Goal: Information Seeking & Learning: Check status

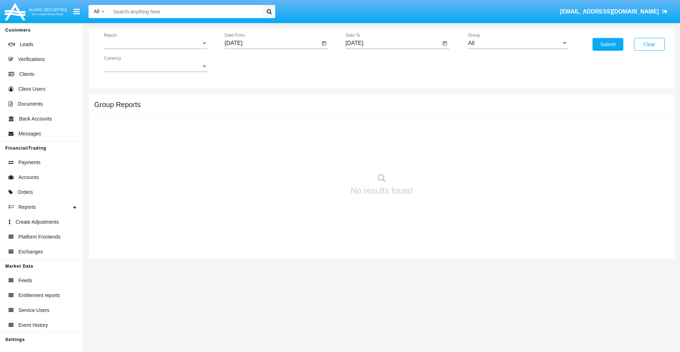
click at [156, 43] on span "Report" at bounding box center [152, 43] width 97 height 6
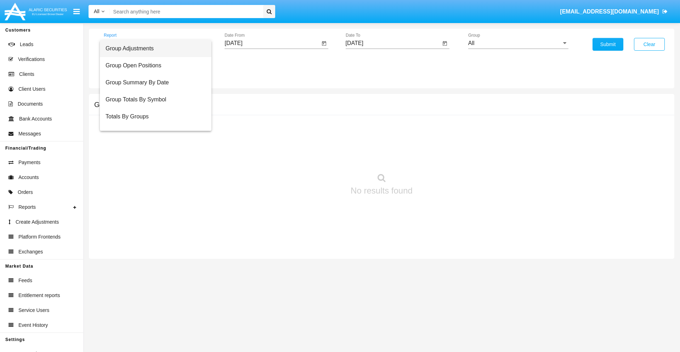
click at [153, 49] on span "Group Adjustments" at bounding box center [156, 48] width 100 height 17
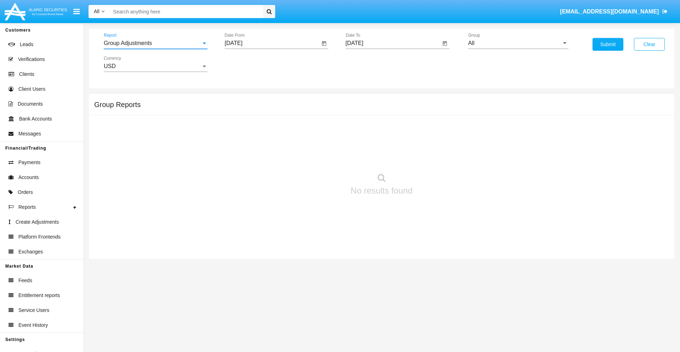
click at [272, 43] on input "[DATE]" at bounding box center [272, 43] width 95 height 6
click at [248, 64] on span "[DATE]" at bounding box center [242, 64] width 16 height 6
click at [316, 157] on div "2025" at bounding box center [316, 156] width 22 height 13
click at [266, 114] on div "JUN" at bounding box center [266, 114] width 22 height 13
click at [236, 137] on div "15" at bounding box center [236, 137] width 13 height 13
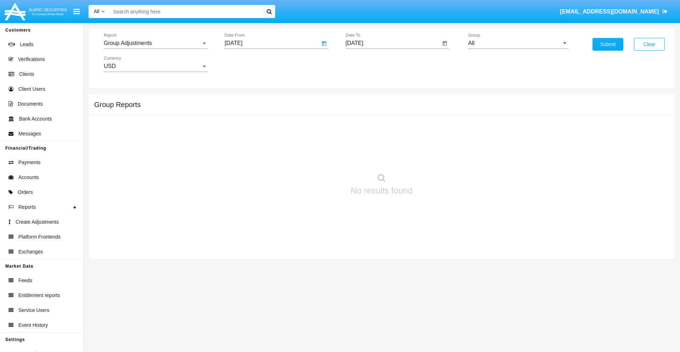
type input "06/15/25"
click at [393, 43] on input "[DATE]" at bounding box center [393, 43] width 95 height 6
click at [368, 64] on span "[DATE]" at bounding box center [363, 64] width 16 height 6
click at [437, 157] on div "2025" at bounding box center [437, 156] width 22 height 13
click at [362, 128] on div "SEP" at bounding box center [362, 128] width 22 height 13
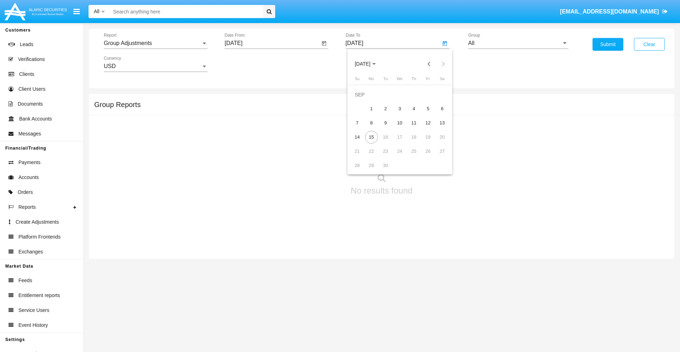
click at [371, 137] on div "15" at bounding box center [371, 137] width 13 height 13
type input "[DATE]"
click at [518, 43] on input "All" at bounding box center [518, 43] width 100 height 6
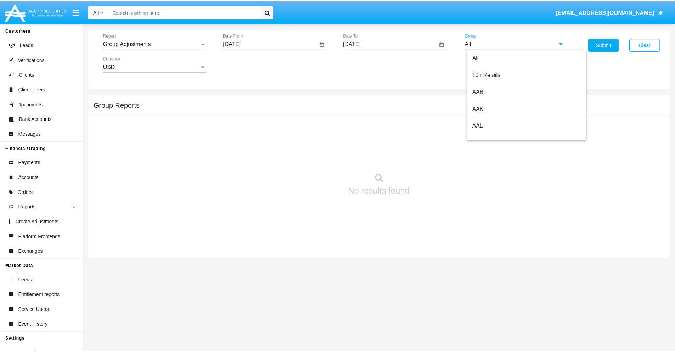
scroll to position [159, 0]
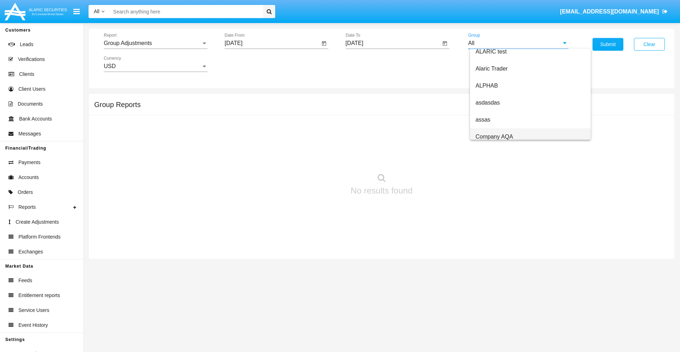
click at [494, 136] on span "Company AQA" at bounding box center [495, 137] width 38 height 6
type input "Company AQA"
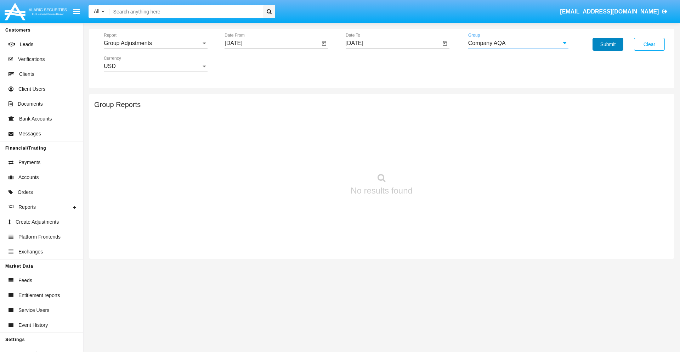
click at [608, 44] on button "Submit" at bounding box center [608, 44] width 31 height 13
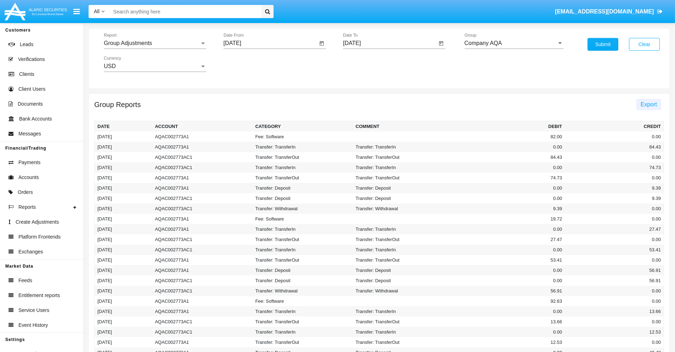
click at [648, 104] on span "Export" at bounding box center [648, 104] width 16 height 6
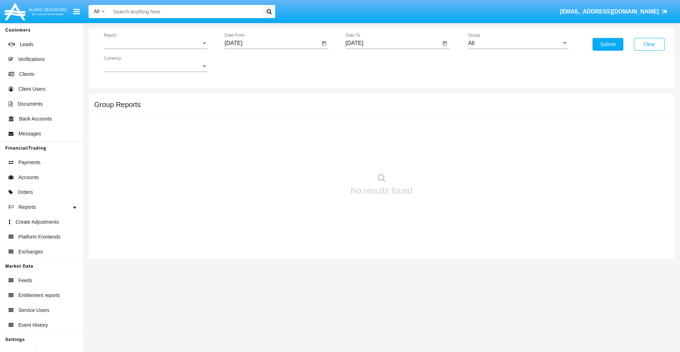
click at [156, 43] on span "Report" at bounding box center [152, 43] width 97 height 6
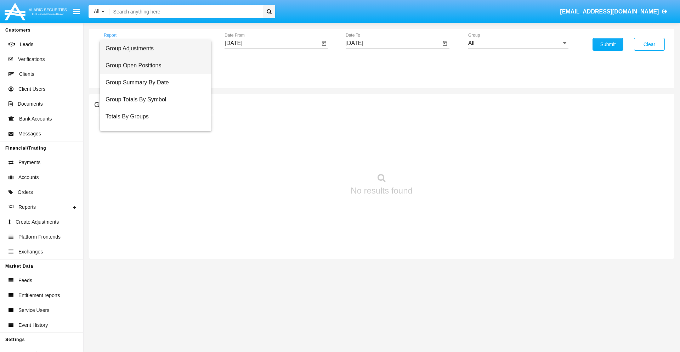
click at [153, 66] on span "Group Open Positions" at bounding box center [156, 65] width 100 height 17
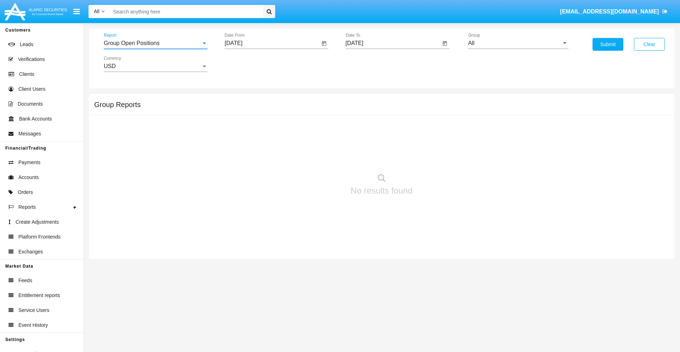
click at [272, 43] on input "[DATE]" at bounding box center [272, 43] width 95 height 6
click at [248, 64] on span "[DATE]" at bounding box center [242, 64] width 16 height 6
click at [316, 157] on div "2025" at bounding box center [316, 156] width 22 height 13
click at [316, 114] on div "AUG" at bounding box center [316, 114] width 22 height 13
click at [307, 123] on div "15" at bounding box center [307, 123] width 13 height 13
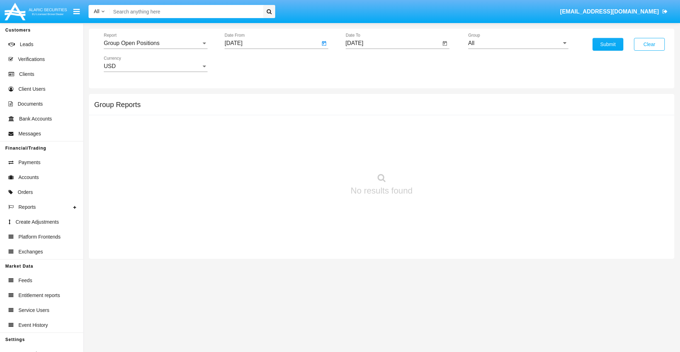
type input "[DATE]"
click at [393, 43] on input "[DATE]" at bounding box center [393, 43] width 95 height 6
click at [368, 64] on span "[DATE]" at bounding box center [363, 64] width 16 height 6
click at [437, 157] on div "2025" at bounding box center [437, 156] width 22 height 13
click at [362, 128] on div "SEP" at bounding box center [362, 128] width 22 height 13
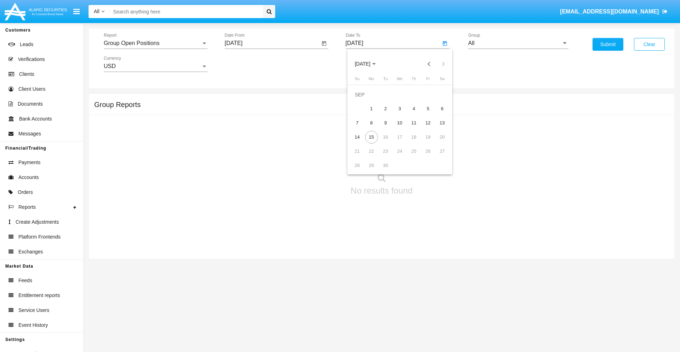
click at [371, 137] on div "15" at bounding box center [371, 137] width 13 height 13
type input "[DATE]"
click at [518, 43] on input "All" at bounding box center [518, 43] width 100 height 6
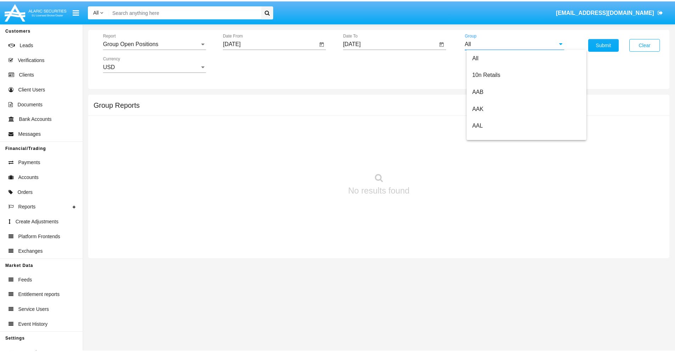
scroll to position [380, 0]
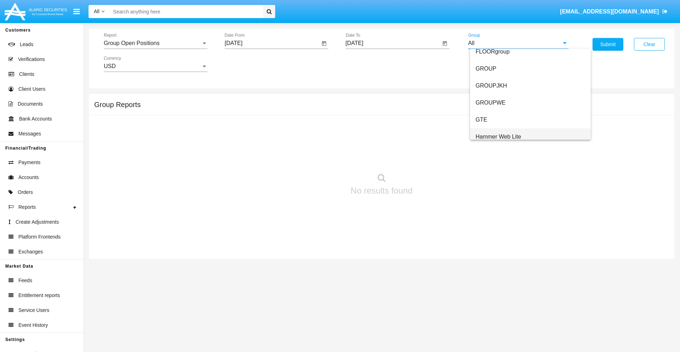
click at [498, 136] on span "Hammer Web Lite" at bounding box center [499, 137] width 46 height 6
type input "Hammer Web Lite"
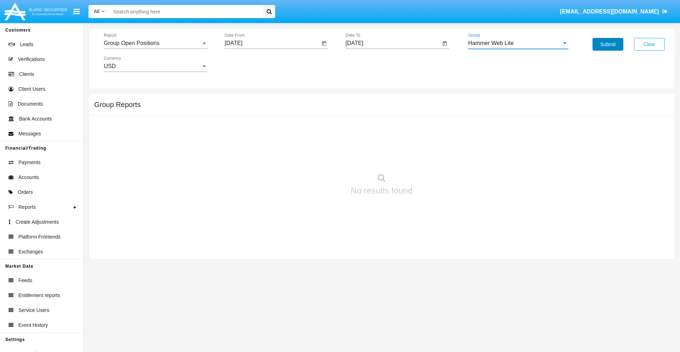
click at [608, 44] on button "Submit" at bounding box center [608, 44] width 31 height 13
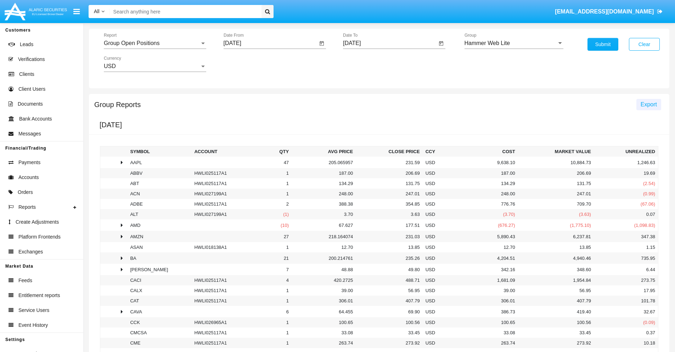
click at [648, 104] on span "Export" at bounding box center [648, 104] width 16 height 6
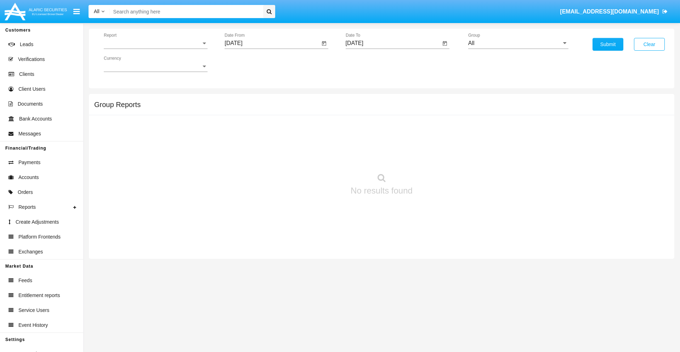
click at [156, 43] on span "Report" at bounding box center [152, 43] width 97 height 6
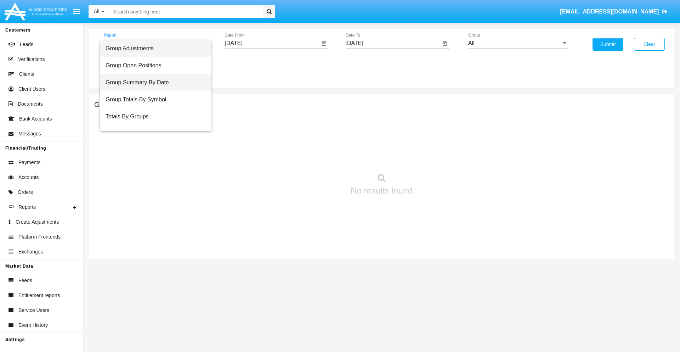
click at [153, 83] on span "Group Summary By Date" at bounding box center [156, 82] width 100 height 17
click at [272, 43] on input "[DATE]" at bounding box center [272, 43] width 95 height 6
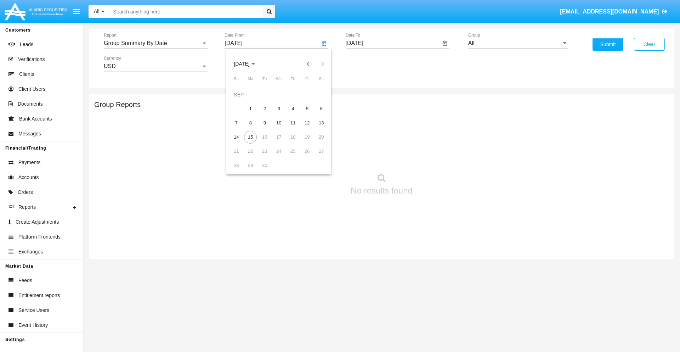
click at [248, 64] on span "[DATE]" at bounding box center [242, 64] width 16 height 6
click at [316, 157] on div "2025" at bounding box center [316, 156] width 22 height 13
click at [316, 114] on div "AUG" at bounding box center [316, 114] width 22 height 13
click at [307, 123] on div "15" at bounding box center [307, 123] width 13 height 13
type input "[DATE]"
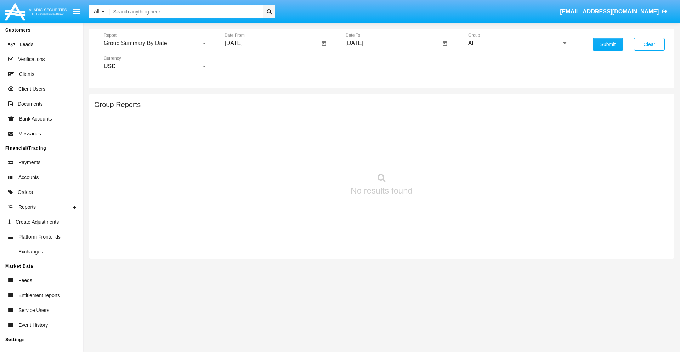
click at [393, 43] on input "[DATE]" at bounding box center [393, 43] width 95 height 6
click at [368, 64] on span "[DATE]" at bounding box center [363, 64] width 16 height 6
click at [437, 157] on div "2025" at bounding box center [437, 156] width 22 height 13
click at [362, 128] on div "SEP" at bounding box center [362, 128] width 22 height 13
click at [371, 137] on div "15" at bounding box center [371, 137] width 13 height 13
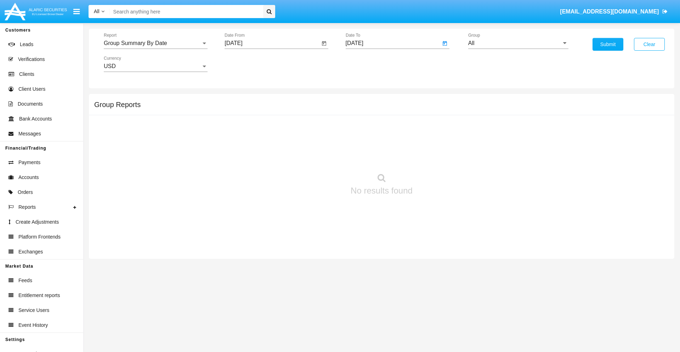
type input "[DATE]"
click at [518, 43] on input "All" at bounding box center [518, 43] width 100 height 6
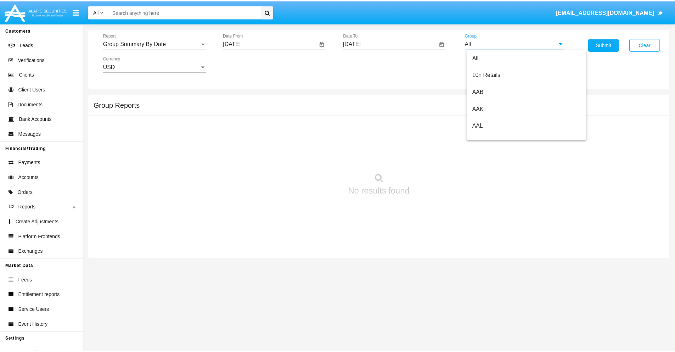
scroll to position [380, 0]
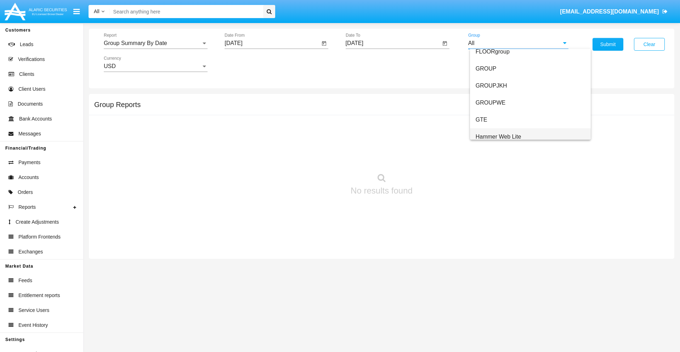
click at [498, 136] on span "Hammer Web Lite" at bounding box center [499, 137] width 46 height 6
type input "Hammer Web Lite"
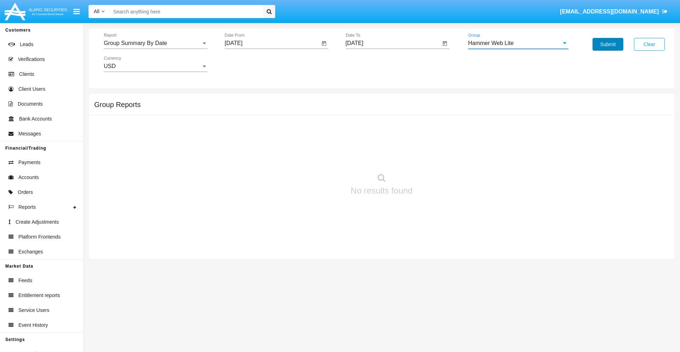
click at [608, 44] on button "Submit" at bounding box center [608, 44] width 31 height 13
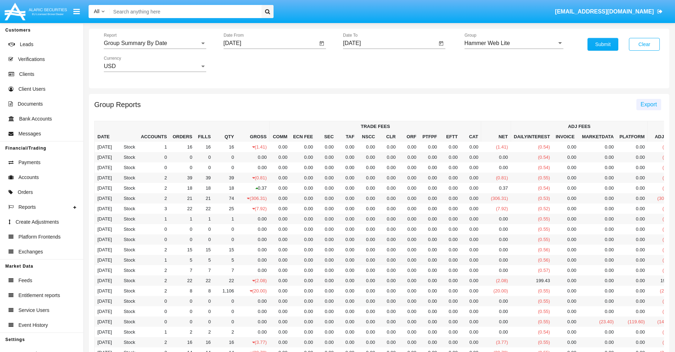
click at [648, 104] on span "Export" at bounding box center [648, 104] width 16 height 6
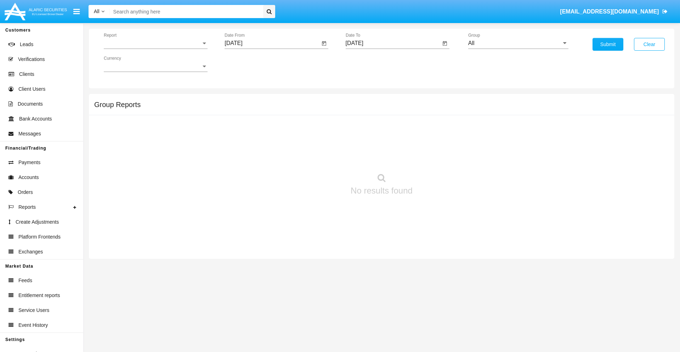
click at [156, 43] on span "Report" at bounding box center [152, 43] width 97 height 6
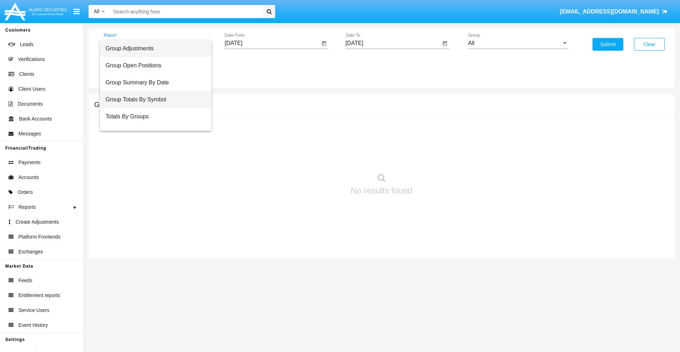
click at [153, 100] on span "Group Totals By Symbol" at bounding box center [156, 99] width 100 height 17
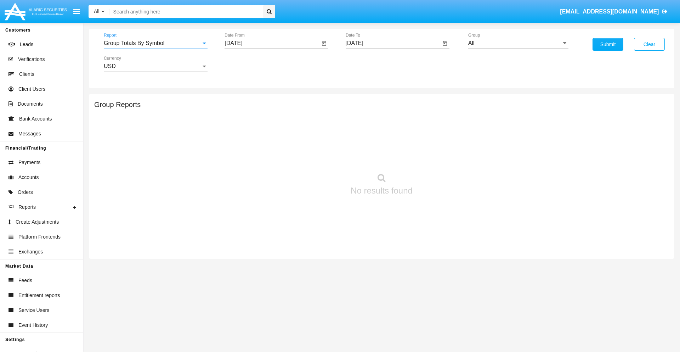
click at [272, 43] on input "[DATE]" at bounding box center [272, 43] width 95 height 6
click at [248, 64] on span "[DATE]" at bounding box center [242, 64] width 16 height 6
click at [316, 157] on div "2025" at bounding box center [316, 156] width 22 height 13
click at [316, 114] on div "AUG" at bounding box center [316, 114] width 22 height 13
click at [307, 123] on div "15" at bounding box center [307, 123] width 13 height 13
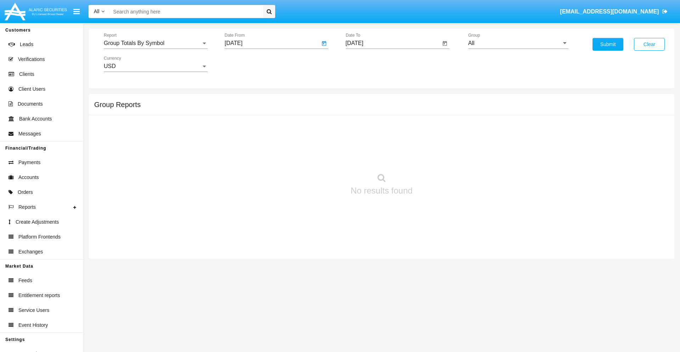
type input "08/15/25"
click at [393, 43] on input "[DATE]" at bounding box center [393, 43] width 95 height 6
click at [368, 64] on span "[DATE]" at bounding box center [363, 64] width 16 height 6
click at [437, 157] on div "2025" at bounding box center [437, 156] width 22 height 13
click at [362, 128] on div "SEP" at bounding box center [362, 128] width 22 height 13
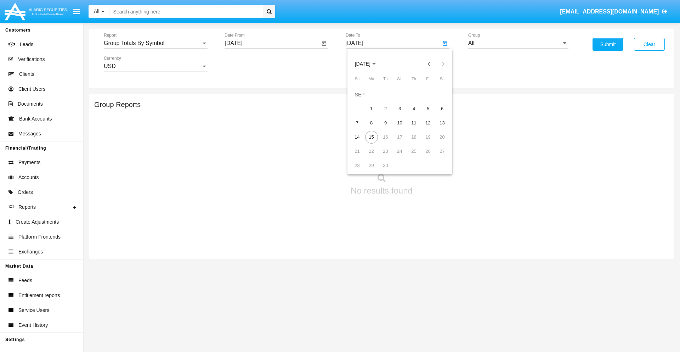
click at [371, 137] on div "15" at bounding box center [371, 137] width 13 height 13
type input "[DATE]"
click at [518, 43] on input "All" at bounding box center [518, 43] width 100 height 6
type input "Hammer Web Lite"
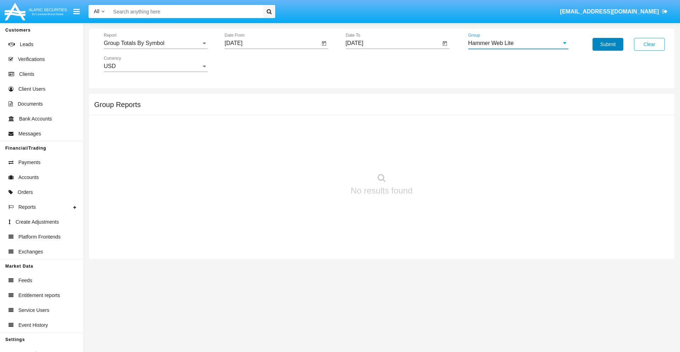
click button "Submit"
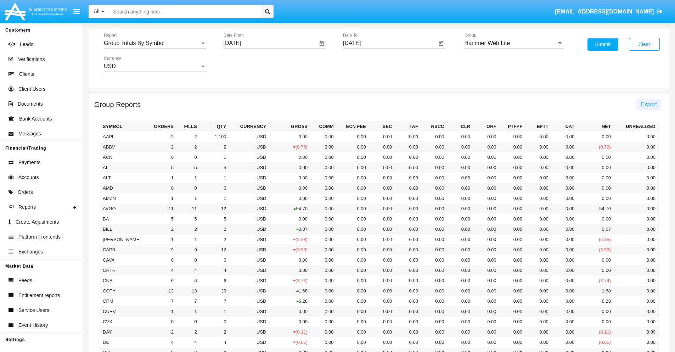
click span "Export"
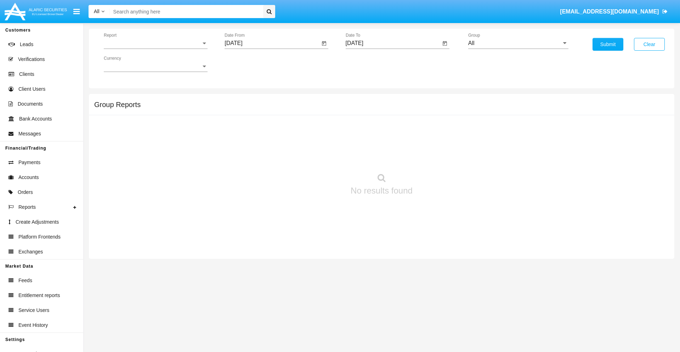
click at [156, 43] on span "Report" at bounding box center [152, 43] width 97 height 6
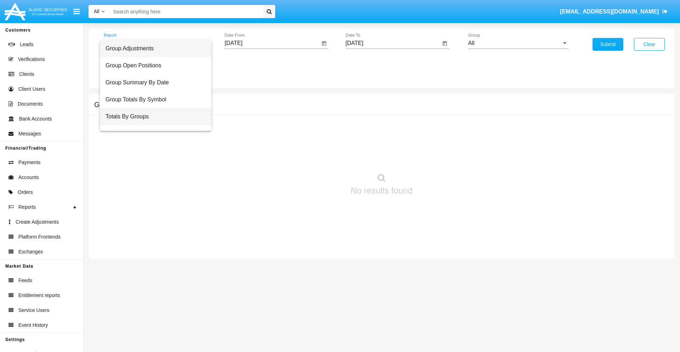
click at [153, 117] on span "Totals By Groups" at bounding box center [156, 116] width 100 height 17
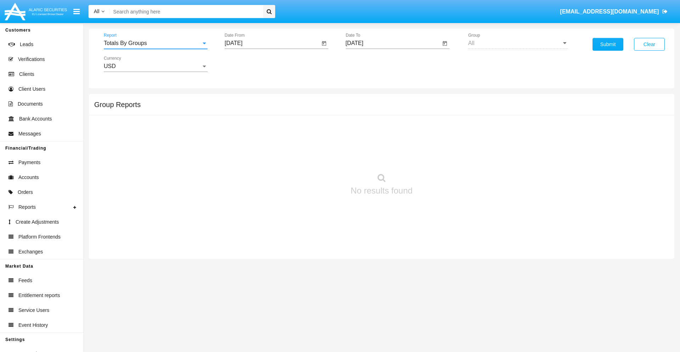
click at [272, 43] on input "[DATE]" at bounding box center [272, 43] width 95 height 6
click at [248, 64] on span "[DATE]" at bounding box center [242, 64] width 16 height 6
click at [316, 157] on div "2025" at bounding box center [316, 156] width 22 height 13
click at [316, 114] on div "AUG" at bounding box center [316, 114] width 22 height 13
click at [236, 165] on div "31" at bounding box center [236, 165] width 13 height 13
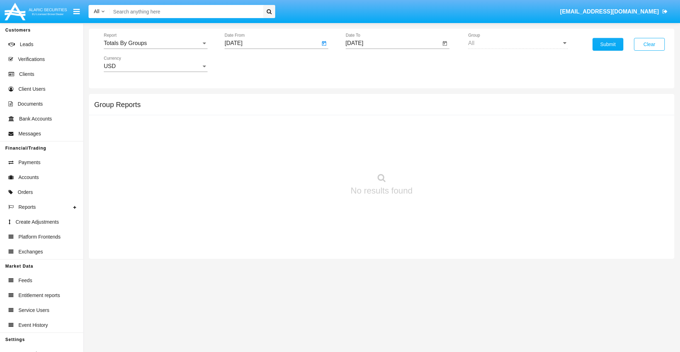
type input "[DATE]"
click at [393, 43] on input "[DATE]" at bounding box center [393, 43] width 95 height 6
click at [368, 64] on span "[DATE]" at bounding box center [363, 64] width 16 height 6
click at [437, 157] on div "2025" at bounding box center [437, 156] width 22 height 13
click at [362, 128] on div "SEP" at bounding box center [362, 128] width 22 height 13
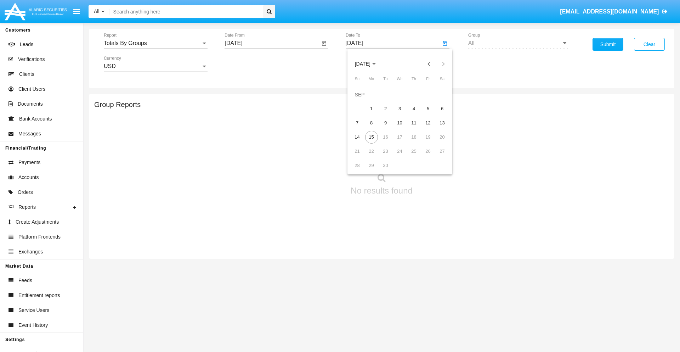
click at [371, 137] on div "15" at bounding box center [371, 137] width 13 height 13
type input "[DATE]"
click at [608, 44] on button "Submit" at bounding box center [608, 44] width 31 height 13
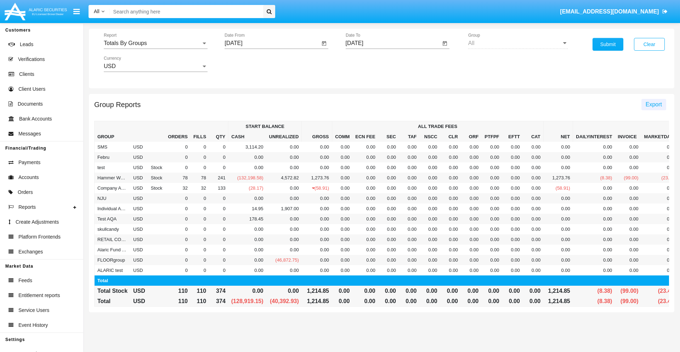
click at [654, 104] on span "Export" at bounding box center [654, 104] width 16 height 6
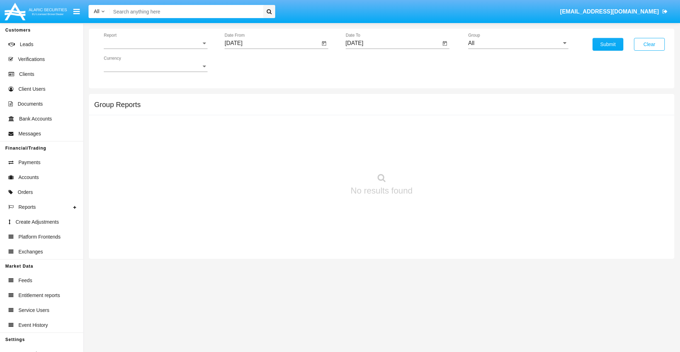
click at [156, 43] on span "Report" at bounding box center [152, 43] width 97 height 6
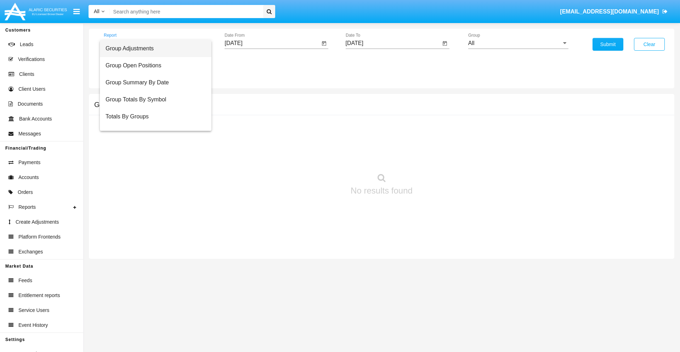
scroll to position [11, 0]
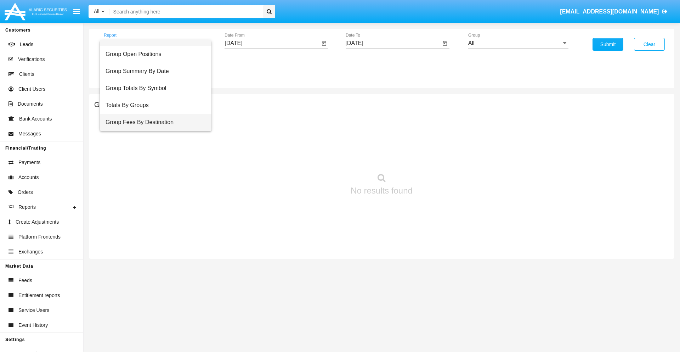
click at [153, 122] on span "Group Fees By Destination" at bounding box center [156, 122] width 100 height 17
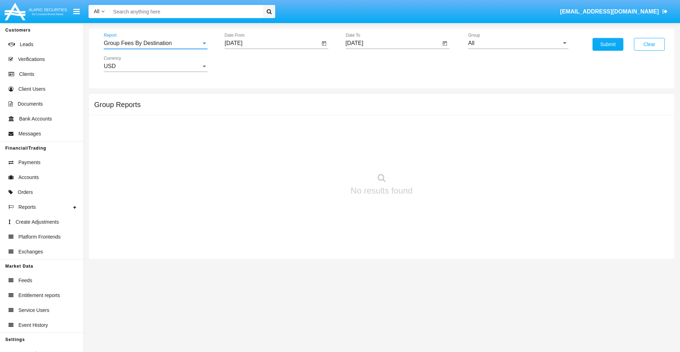
click at [272, 43] on input "[DATE]" at bounding box center [272, 43] width 95 height 6
click at [248, 64] on span "[DATE]" at bounding box center [242, 64] width 16 height 6
click at [316, 157] on div "2025" at bounding box center [316, 156] width 22 height 13
click at [291, 114] on div "[DATE]" at bounding box center [291, 114] width 22 height 13
click at [265, 137] on div "15" at bounding box center [264, 137] width 13 height 13
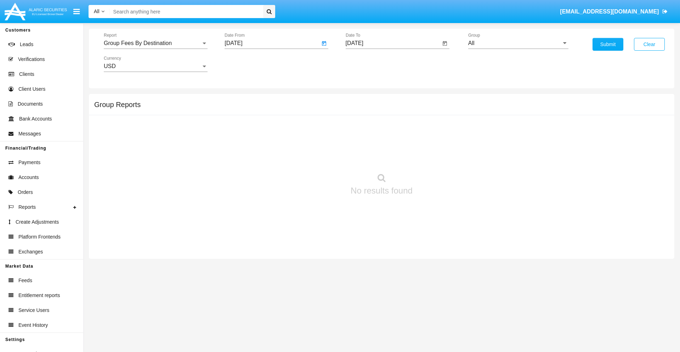
type input "07/15/25"
click at [393, 43] on input "[DATE]" at bounding box center [393, 43] width 95 height 6
click at [368, 64] on span "[DATE]" at bounding box center [363, 64] width 16 height 6
click at [437, 157] on div "2025" at bounding box center [437, 156] width 22 height 13
click at [362, 128] on div "SEP" at bounding box center [362, 128] width 22 height 13
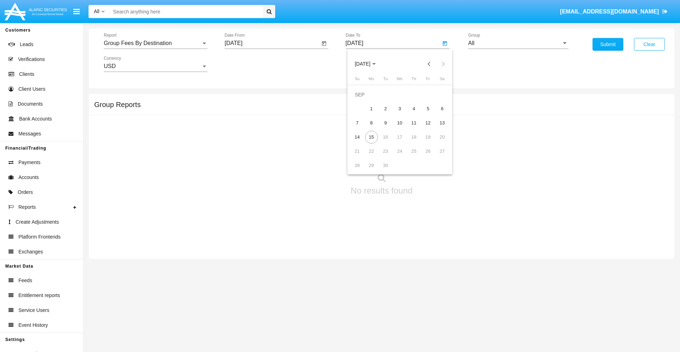
click at [371, 137] on div "15" at bounding box center [371, 137] width 13 height 13
type input "09/15/25"
click at [518, 43] on input "All" at bounding box center [518, 43] width 100 height 6
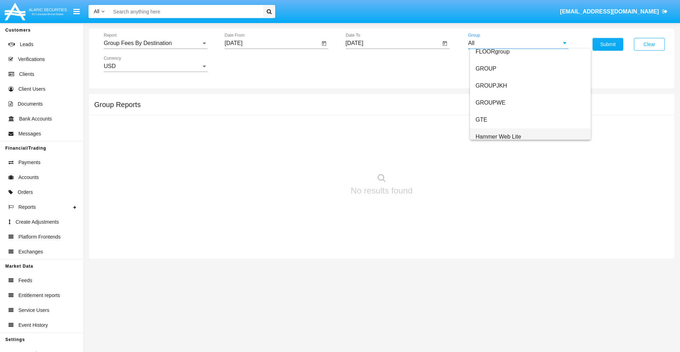
click at [498, 136] on span "Hammer Web Lite" at bounding box center [499, 137] width 46 height 6
type input "Hammer Web Lite"
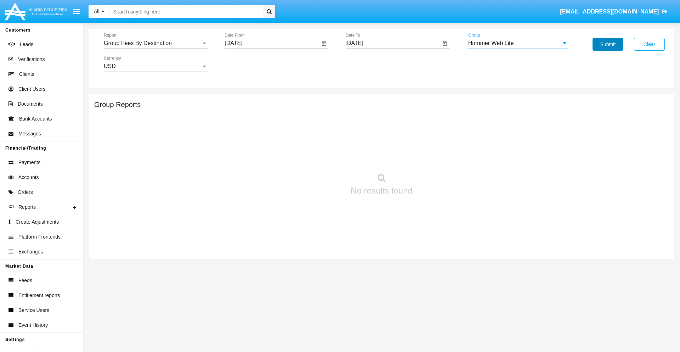
click at [608, 44] on button "Submit" at bounding box center [608, 44] width 31 height 13
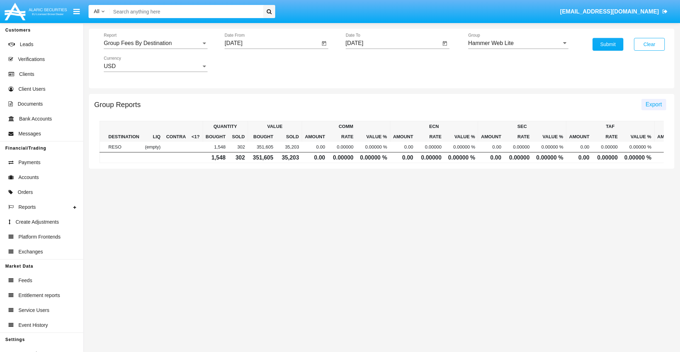
click at [654, 104] on span "Export" at bounding box center [654, 104] width 16 height 6
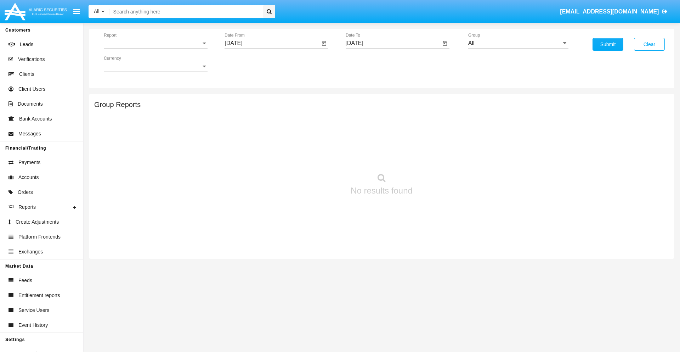
click at [156, 43] on span "Report" at bounding box center [152, 43] width 97 height 6
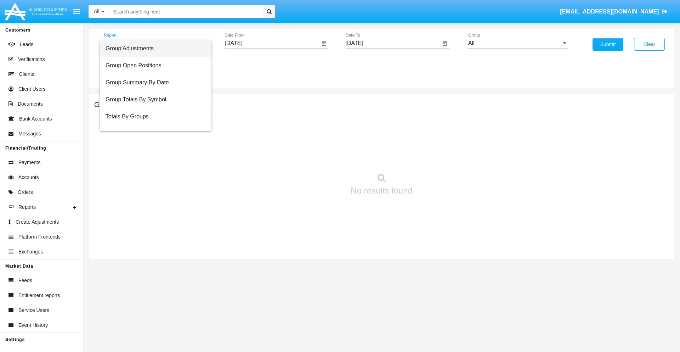
scroll to position [28, 0]
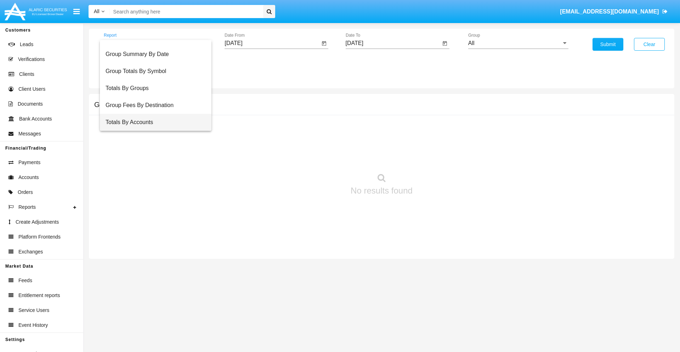
click at [153, 122] on span "Totals By Accounts" at bounding box center [156, 122] width 100 height 17
click at [272, 43] on input "[DATE]" at bounding box center [272, 43] width 95 height 6
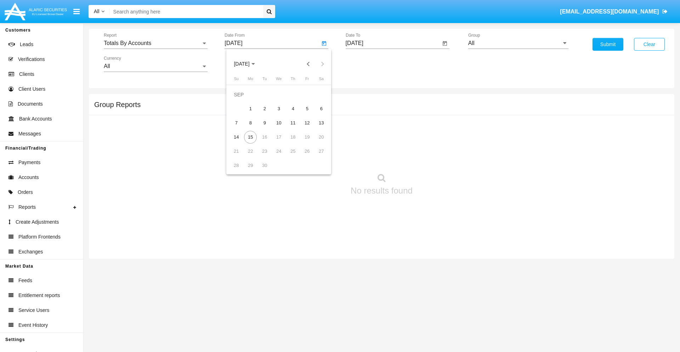
click at [248, 64] on span "[DATE]" at bounding box center [242, 64] width 16 height 6
click at [316, 157] on div "2025" at bounding box center [316, 156] width 22 height 13
click at [316, 114] on div "AUG" at bounding box center [316, 114] width 22 height 13
click at [236, 165] on div "31" at bounding box center [236, 165] width 13 height 13
type input "08/31/25"
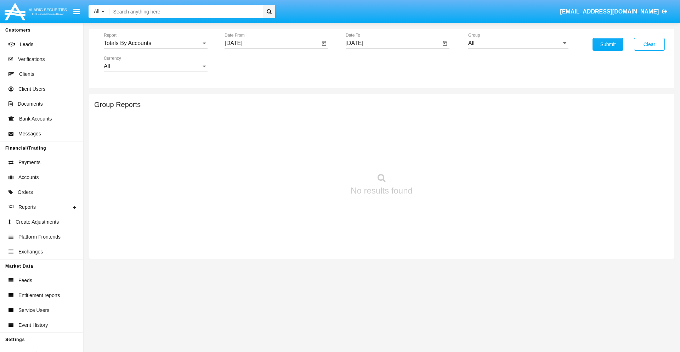
click at [393, 43] on input "[DATE]" at bounding box center [393, 43] width 95 height 6
click at [368, 64] on span "[DATE]" at bounding box center [363, 64] width 16 height 6
click at [437, 157] on div "2025" at bounding box center [437, 156] width 22 height 13
click at [362, 128] on div "SEP" at bounding box center [362, 128] width 22 height 13
click at [371, 137] on div "15" at bounding box center [371, 137] width 13 height 13
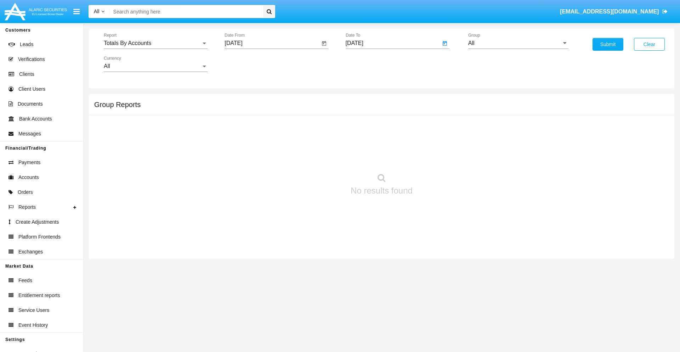
type input "09/15/25"
click at [518, 43] on input "All" at bounding box center [518, 43] width 100 height 6
type input "Hammer Web Lite"
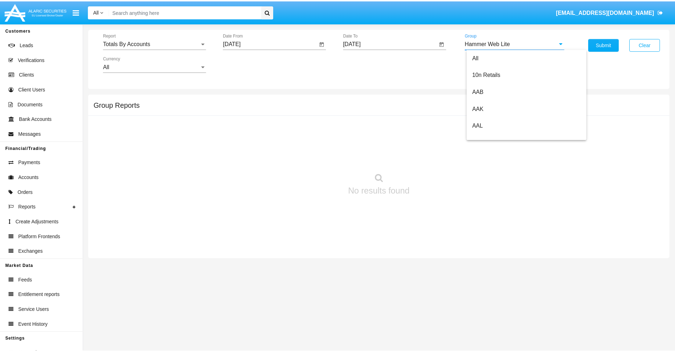
scroll to position [0, 0]
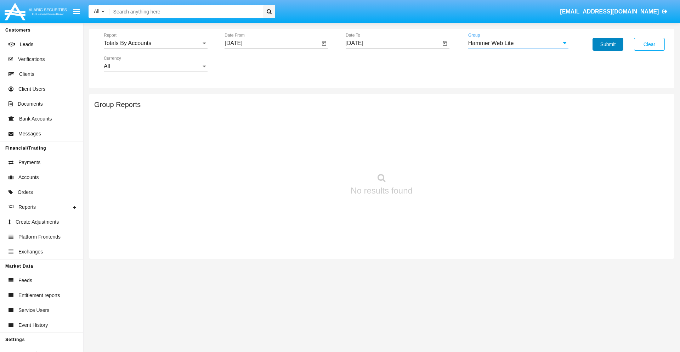
click at [608, 44] on button "Submit" at bounding box center [608, 44] width 31 height 13
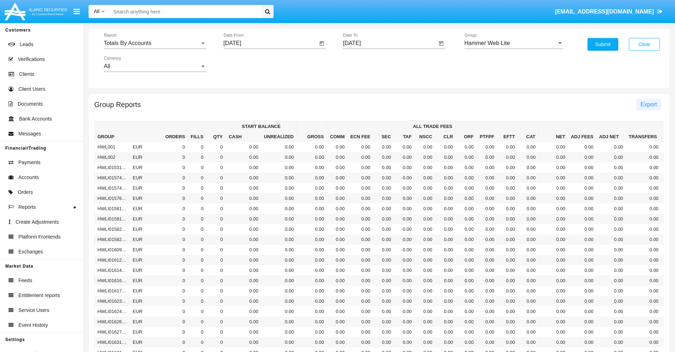
click at [648, 104] on span "Export" at bounding box center [648, 104] width 16 height 6
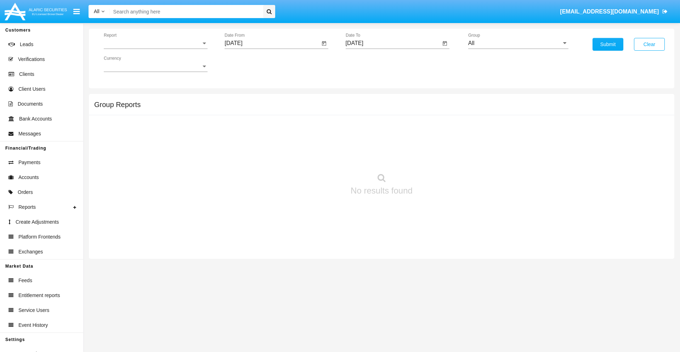
click at [156, 43] on span "Report" at bounding box center [152, 43] width 97 height 6
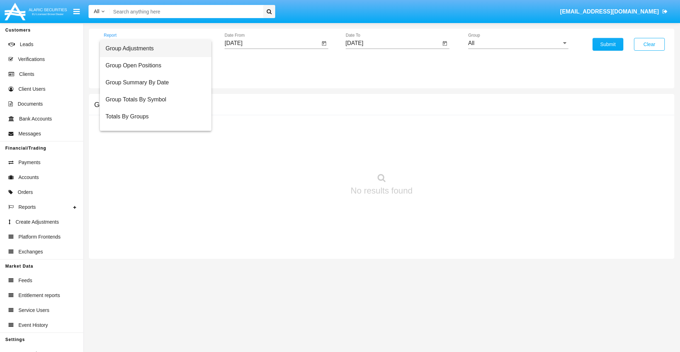
click at [153, 49] on span "Group Adjustments" at bounding box center [156, 48] width 100 height 17
click at [272, 43] on input "[DATE]" at bounding box center [272, 43] width 95 height 6
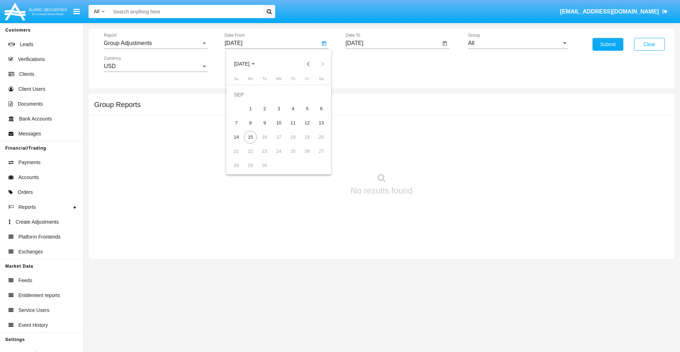
click at [248, 64] on span "[DATE]" at bounding box center [242, 64] width 16 height 6
click at [266, 142] on div "2019" at bounding box center [266, 142] width 22 height 13
click at [242, 100] on div "JAN" at bounding box center [242, 100] width 22 height 13
click at [265, 108] on div "1" at bounding box center [264, 108] width 13 height 13
type input "[DATE]"
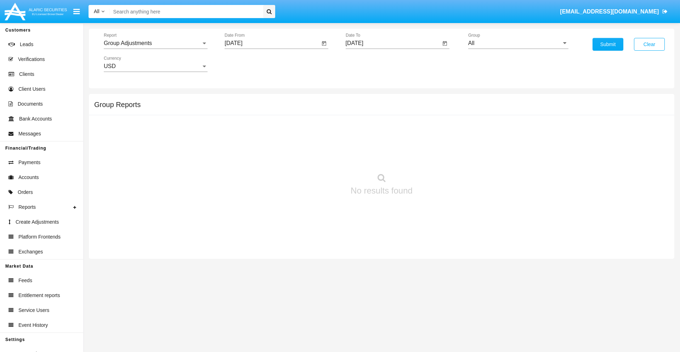
click at [393, 43] on input "[DATE]" at bounding box center [393, 43] width 95 height 6
click at [368, 64] on span "[DATE]" at bounding box center [363, 64] width 16 height 6
click at [387, 142] on div "2019" at bounding box center [387, 142] width 22 height 13
click at [362, 100] on div "JAN" at bounding box center [362, 100] width 22 height 13
click at [385, 108] on div "1" at bounding box center [385, 108] width 13 height 13
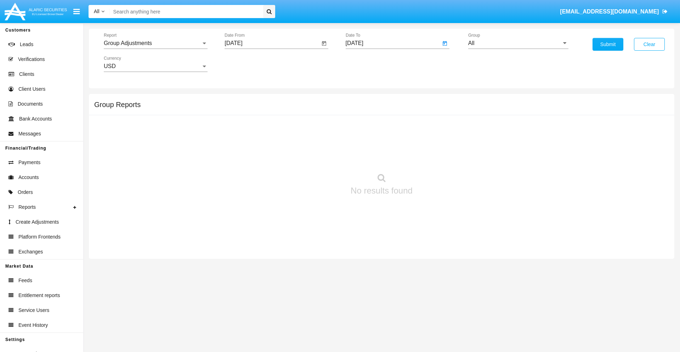
type input "[DATE]"
click at [518, 43] on input "All" at bounding box center [518, 43] width 100 height 6
click at [494, 136] on span "Company AQA" at bounding box center [495, 137] width 38 height 6
type input "Company AQA"
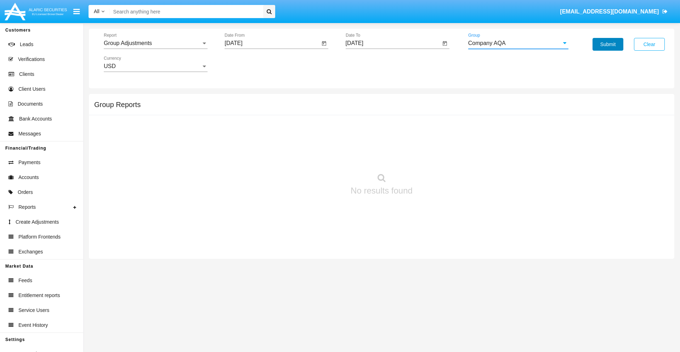
click at [608, 44] on button "Submit" at bounding box center [608, 44] width 31 height 13
click at [156, 43] on span "Report" at bounding box center [152, 43] width 97 height 6
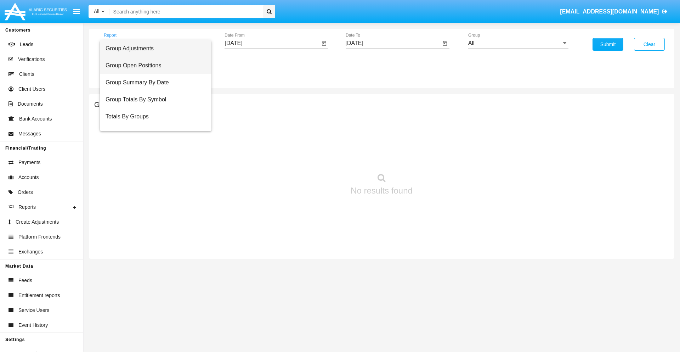
click at [153, 66] on span "Group Open Positions" at bounding box center [156, 65] width 100 height 17
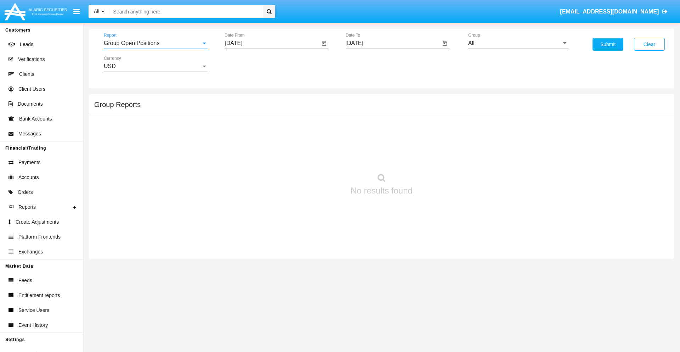
click at [272, 43] on input "[DATE]" at bounding box center [272, 43] width 95 height 6
click at [248, 64] on span "[DATE]" at bounding box center [242, 64] width 16 height 6
click at [266, 142] on div "2019" at bounding box center [266, 142] width 22 height 13
click at [242, 100] on div "JAN" at bounding box center [242, 100] width 22 height 13
click at [265, 108] on div "1" at bounding box center [264, 108] width 13 height 13
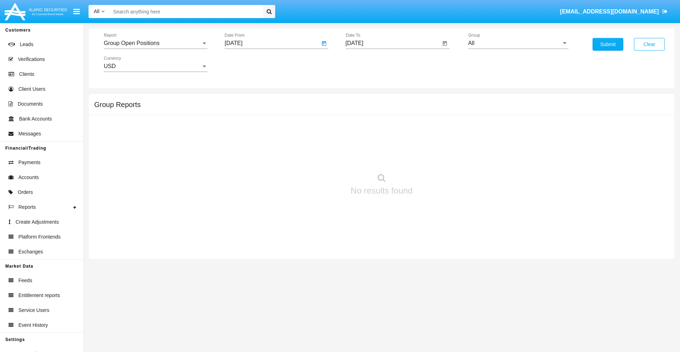
type input "[DATE]"
click at [393, 43] on input "[DATE]" at bounding box center [393, 43] width 95 height 6
click at [368, 64] on span "[DATE]" at bounding box center [363, 64] width 16 height 6
click at [387, 142] on div "2019" at bounding box center [387, 142] width 22 height 13
click at [362, 100] on div "JAN" at bounding box center [362, 100] width 22 height 13
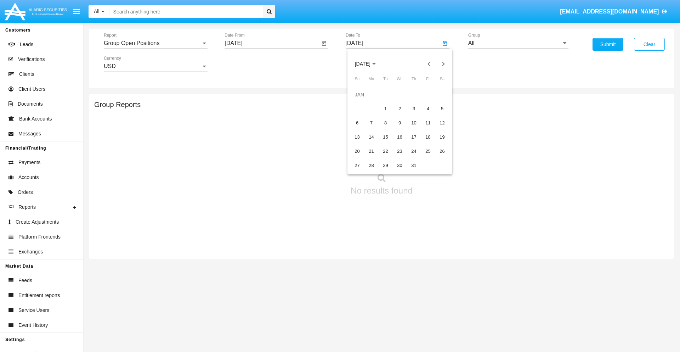
click at [385, 108] on div "1" at bounding box center [385, 108] width 13 height 13
type input "[DATE]"
click at [518, 43] on input "All" at bounding box center [518, 43] width 100 height 6
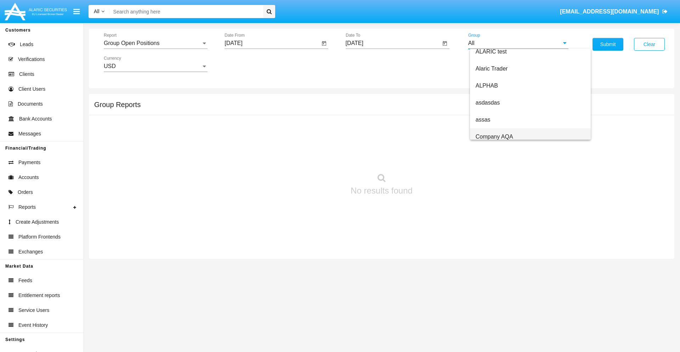
click at [494, 136] on span "Company AQA" at bounding box center [495, 137] width 38 height 6
type input "Company AQA"
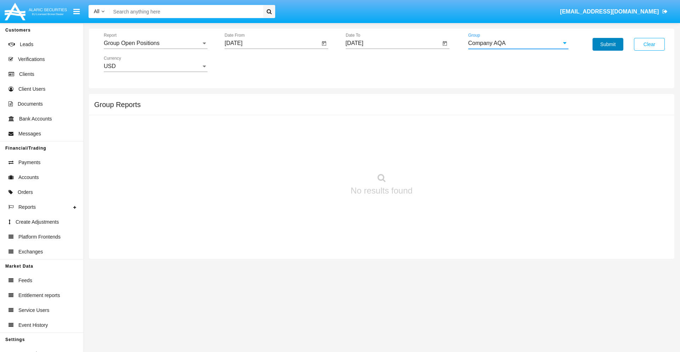
click at [608, 44] on button "Submit" at bounding box center [608, 44] width 31 height 13
click at [156, 43] on span "Report" at bounding box center [152, 43] width 97 height 6
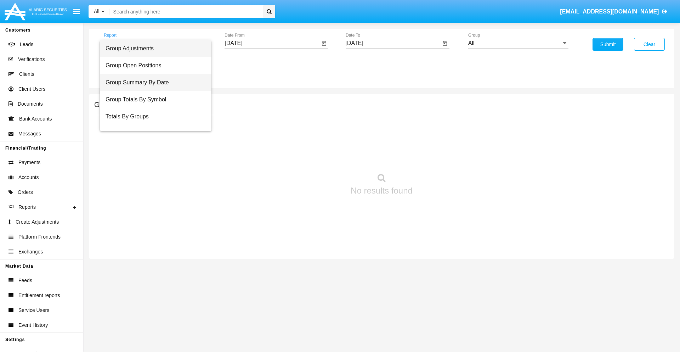
click at [153, 83] on span "Group Summary By Date" at bounding box center [156, 82] width 100 height 17
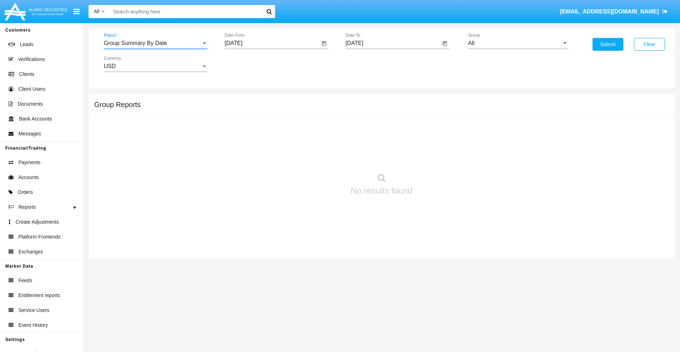
click at [272, 43] on input "[DATE]" at bounding box center [272, 43] width 95 height 6
click at [248, 64] on span "[DATE]" at bounding box center [242, 64] width 16 height 6
click at [266, 142] on div "2019" at bounding box center [266, 142] width 22 height 13
click at [242, 100] on div "JAN" at bounding box center [242, 100] width 22 height 13
click at [265, 108] on div "1" at bounding box center [264, 108] width 13 height 13
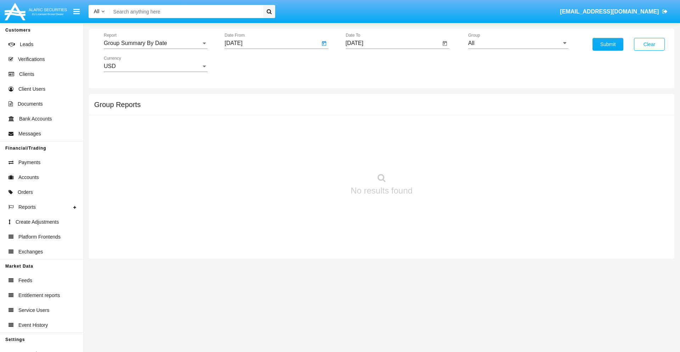
type input "[DATE]"
click at [393, 43] on input "[DATE]" at bounding box center [393, 43] width 95 height 6
click at [368, 64] on span "[DATE]" at bounding box center [363, 64] width 16 height 6
click at [387, 142] on div "2019" at bounding box center [387, 142] width 22 height 13
click at [362, 100] on div "JAN" at bounding box center [362, 100] width 22 height 13
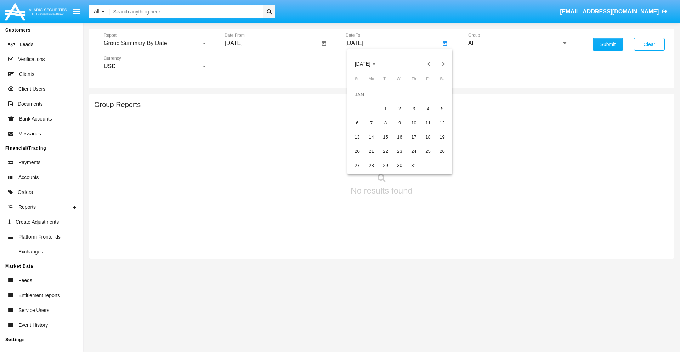
click at [385, 108] on div "1" at bounding box center [385, 108] width 13 height 13
type input "[DATE]"
click at [518, 43] on input "All" at bounding box center [518, 43] width 100 height 6
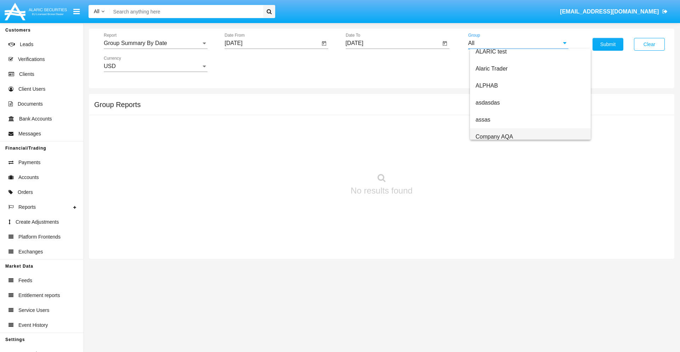
click at [494, 136] on span "Company AQA" at bounding box center [495, 137] width 38 height 6
type input "Company AQA"
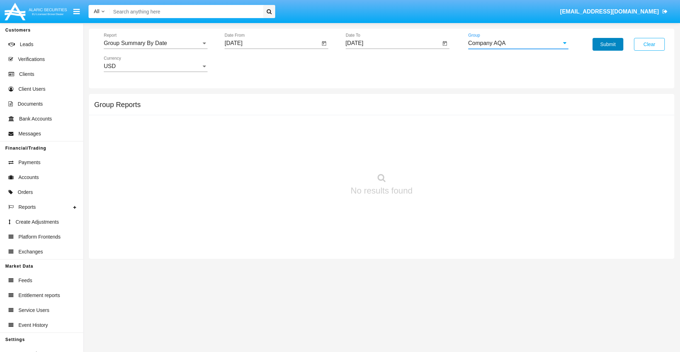
click at [608, 44] on button "Submit" at bounding box center [608, 44] width 31 height 13
click at [156, 43] on span "Report" at bounding box center [152, 43] width 97 height 6
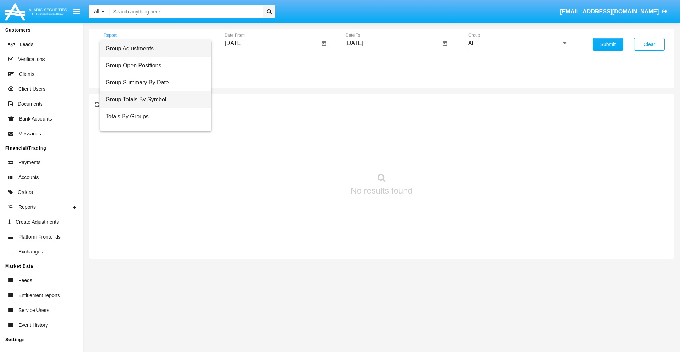
click at [153, 100] on span "Group Totals By Symbol" at bounding box center [156, 99] width 100 height 17
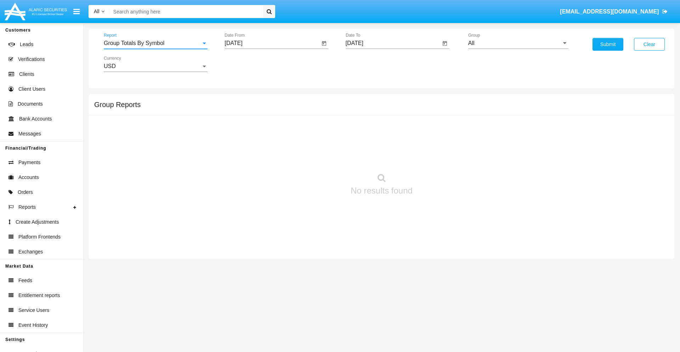
click at [272, 43] on input "[DATE]" at bounding box center [272, 43] width 95 height 6
click at [248, 64] on span "[DATE]" at bounding box center [242, 64] width 16 height 6
click at [266, 142] on div "2019" at bounding box center [266, 142] width 22 height 13
click at [242, 100] on div "JAN" at bounding box center [242, 100] width 22 height 13
click at [265, 108] on div "1" at bounding box center [264, 108] width 13 height 13
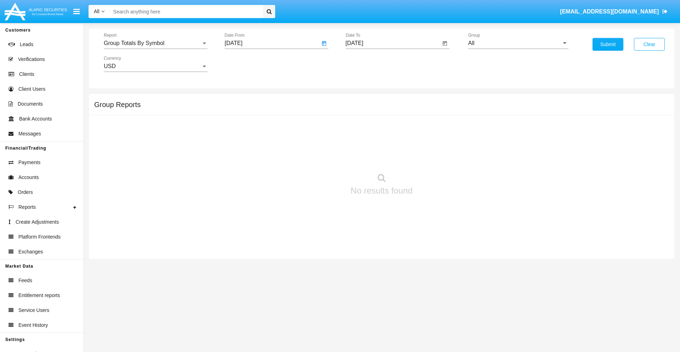
type input "[DATE]"
click at [393, 43] on input "[DATE]" at bounding box center [393, 43] width 95 height 6
click at [368, 64] on span "[DATE]" at bounding box center [363, 64] width 16 height 6
click at [387, 142] on div "2019" at bounding box center [387, 142] width 22 height 13
click at [362, 100] on div "JAN" at bounding box center [362, 100] width 22 height 13
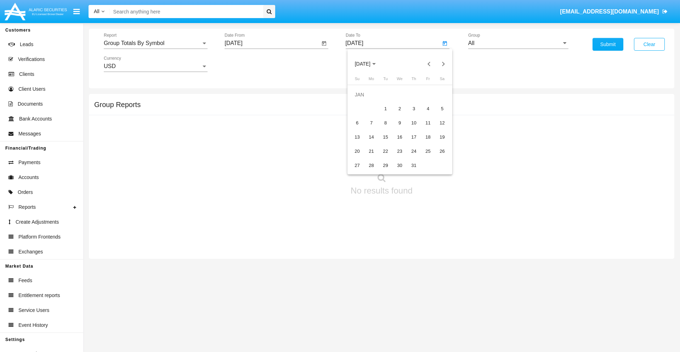
click at [385, 108] on div "1" at bounding box center [385, 108] width 13 height 13
type input "[DATE]"
click at [518, 43] on input "All" at bounding box center [518, 43] width 100 height 6
click at [494, 292] on span "Company AQA" at bounding box center [495, 295] width 38 height 6
type input "Company AQA"
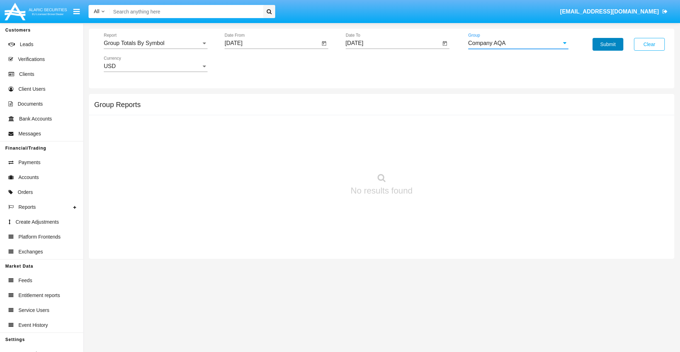
click at [608, 44] on button "Submit" at bounding box center [608, 44] width 31 height 13
click at [156, 43] on span "Report" at bounding box center [152, 43] width 97 height 6
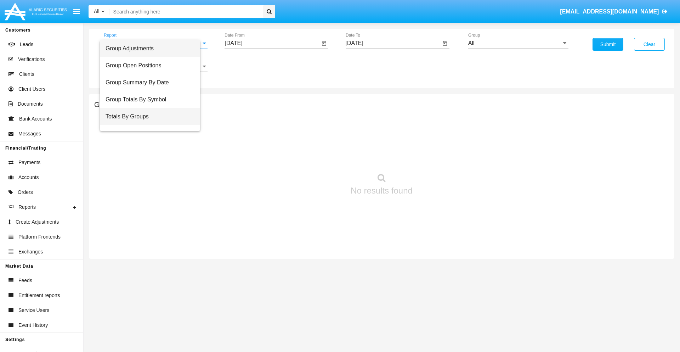
click at [153, 117] on span "Totals By Groups" at bounding box center [150, 116] width 89 height 17
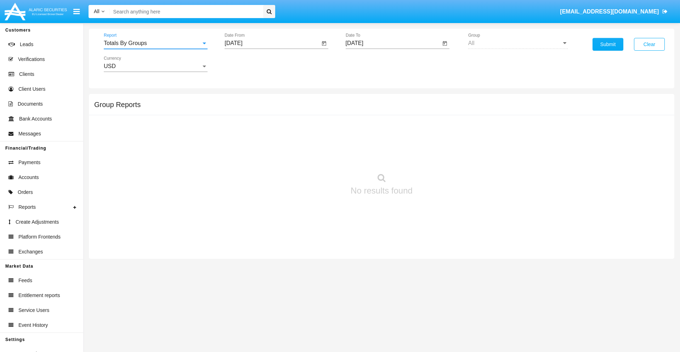
click at [272, 43] on input "[DATE]" at bounding box center [272, 43] width 95 height 6
click at [248, 64] on span "[DATE]" at bounding box center [242, 64] width 16 height 6
click at [266, 142] on div "2019" at bounding box center [266, 142] width 22 height 13
click at [242, 100] on div "JAN" at bounding box center [242, 100] width 22 height 13
click at [265, 108] on div "1" at bounding box center [264, 108] width 13 height 13
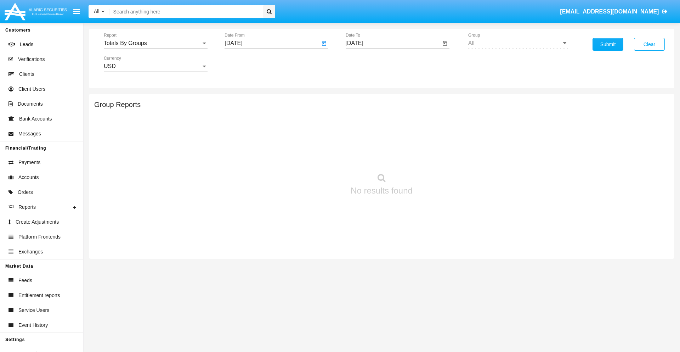
type input "[DATE]"
click at [393, 43] on input "[DATE]" at bounding box center [393, 43] width 95 height 6
click at [368, 64] on span "[DATE]" at bounding box center [363, 64] width 16 height 6
click at [387, 142] on div "2019" at bounding box center [387, 142] width 22 height 13
click at [362, 100] on div "JAN" at bounding box center [362, 100] width 22 height 13
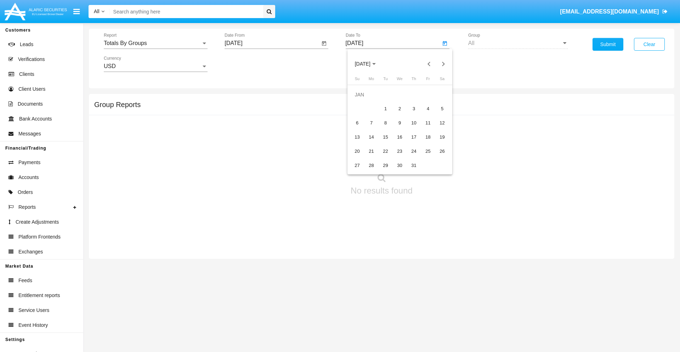
click at [385, 108] on div "1" at bounding box center [385, 108] width 13 height 13
type input "01/01/19"
click at [608, 44] on button "Submit" at bounding box center [608, 44] width 31 height 13
click at [156, 43] on span "Report" at bounding box center [152, 43] width 97 height 6
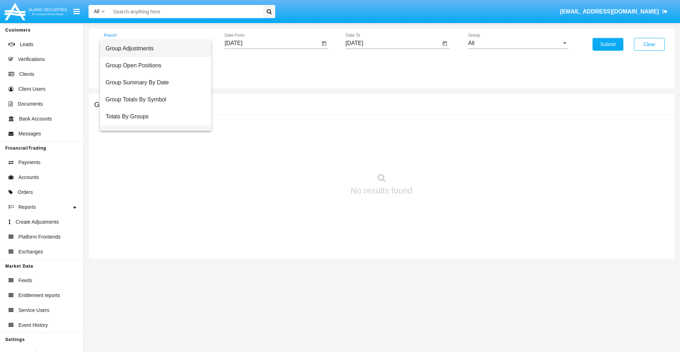
click at [153, 125] on span "Group Fees By Destination" at bounding box center [156, 133] width 100 height 17
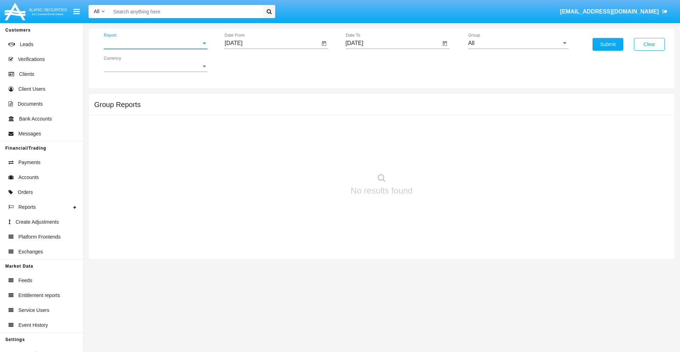
scroll to position [11, 0]
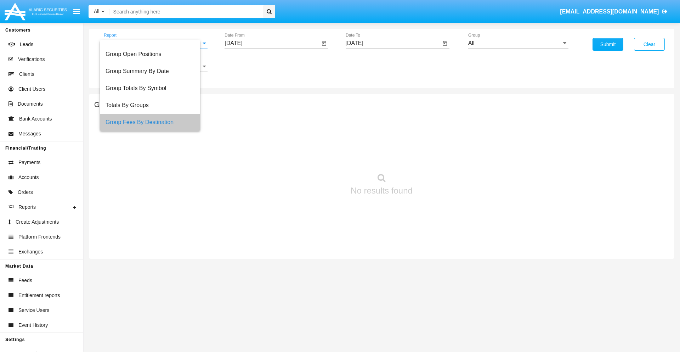
click at [272, 43] on input "[DATE]" at bounding box center [272, 43] width 95 height 6
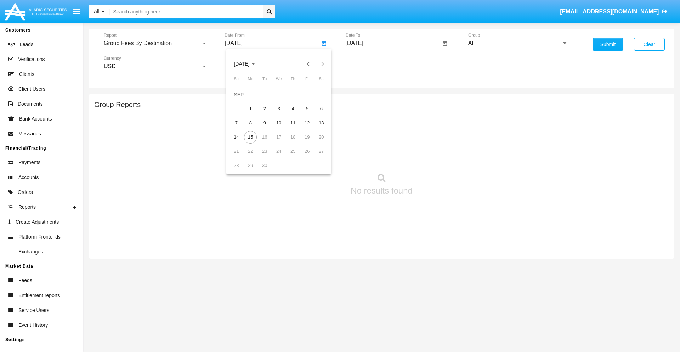
click at [248, 64] on span "[DATE]" at bounding box center [242, 64] width 16 height 6
click at [266, 142] on div "2019" at bounding box center [266, 142] width 22 height 13
click at [242, 100] on div "JAN" at bounding box center [242, 100] width 22 height 13
click at [265, 108] on div "1" at bounding box center [264, 108] width 13 height 13
type input "[DATE]"
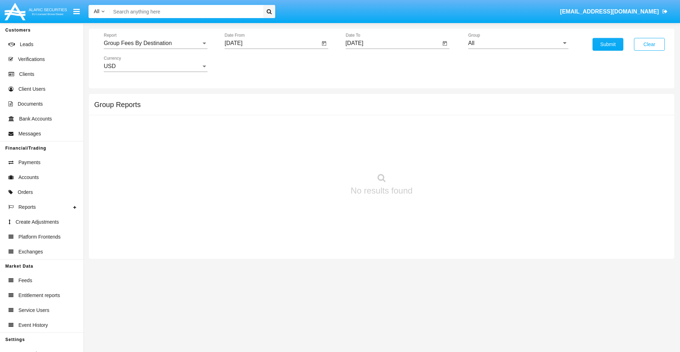
click at [393, 43] on input "[DATE]" at bounding box center [393, 43] width 95 height 6
click at [368, 64] on span "[DATE]" at bounding box center [363, 64] width 16 height 6
click at [387, 142] on div "2019" at bounding box center [387, 142] width 22 height 13
click at [362, 100] on div "JAN" at bounding box center [362, 100] width 22 height 13
click at [385, 108] on div "1" at bounding box center [385, 108] width 13 height 13
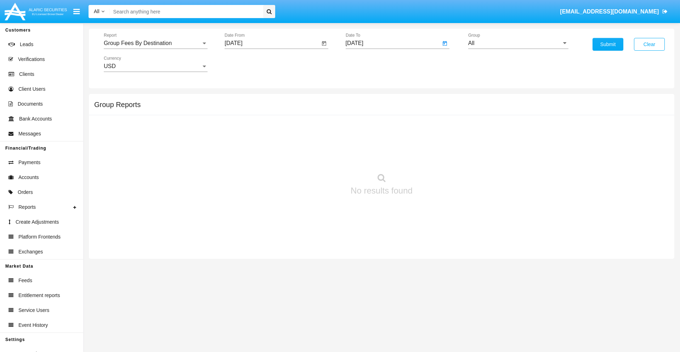
type input "[DATE]"
click at [518, 43] on input "All" at bounding box center [518, 43] width 100 height 6
click at [494, 292] on span "Company AQA" at bounding box center [495, 295] width 38 height 6
type input "Company AQA"
click at [608, 44] on button "Submit" at bounding box center [608, 44] width 31 height 13
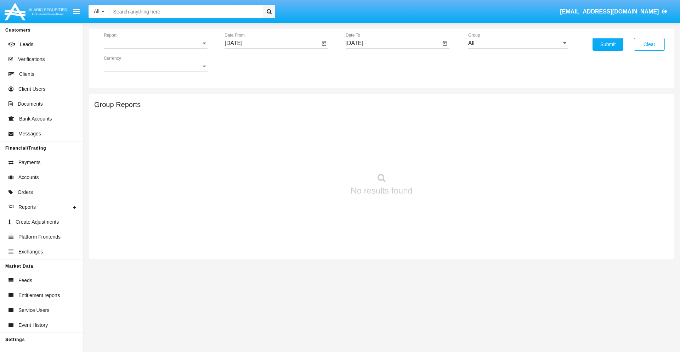
click at [156, 43] on span "Report" at bounding box center [152, 43] width 97 height 6
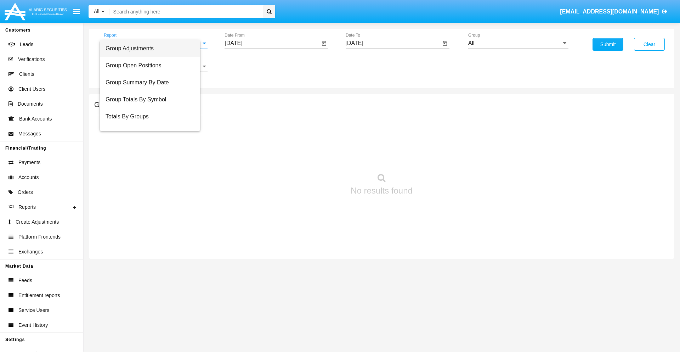
click at [153, 142] on span "Totals By Accounts" at bounding box center [150, 150] width 89 height 17
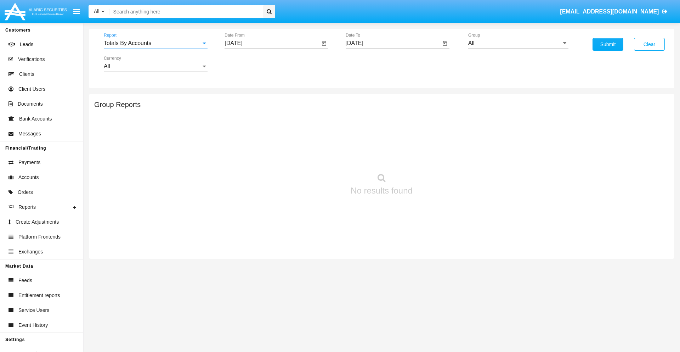
scroll to position [28, 0]
click at [272, 43] on input "[DATE]" at bounding box center [272, 43] width 95 height 6
click at [248, 64] on span "[DATE]" at bounding box center [242, 64] width 16 height 6
click at [266, 142] on div "2019" at bounding box center [266, 142] width 22 height 13
click at [242, 100] on div "JAN" at bounding box center [242, 100] width 22 height 13
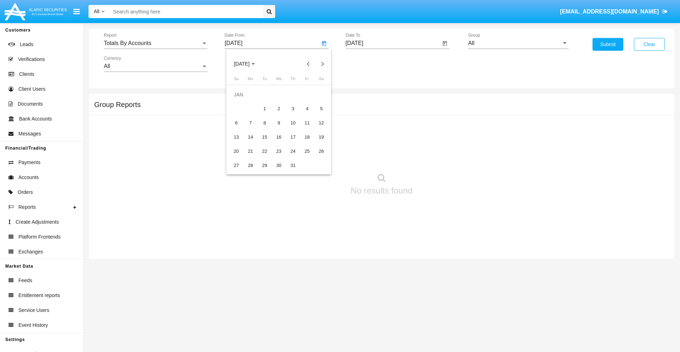
click at [265, 108] on div "1" at bounding box center [264, 108] width 13 height 13
type input "[DATE]"
click at [393, 43] on input "[DATE]" at bounding box center [393, 43] width 95 height 6
click at [368, 64] on span "[DATE]" at bounding box center [363, 64] width 16 height 6
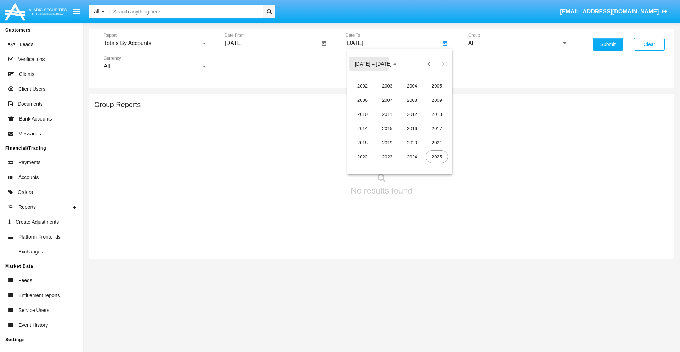
click at [387, 142] on div "2019" at bounding box center [387, 142] width 22 height 13
click at [362, 100] on div "JAN" at bounding box center [362, 100] width 22 height 13
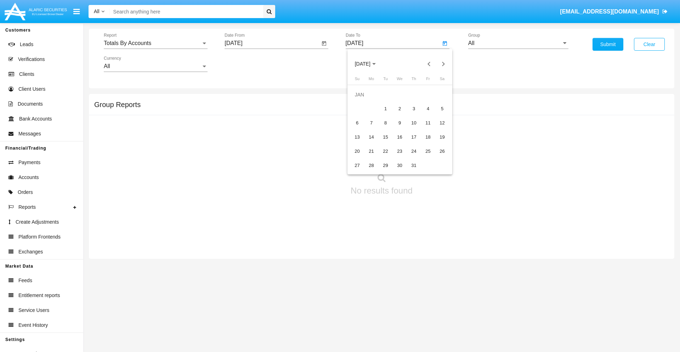
click at [385, 108] on div "1" at bounding box center [385, 108] width 13 height 13
type input "[DATE]"
click at [518, 43] on input "All" at bounding box center [518, 43] width 100 height 6
click at [494, 292] on span "Company AQA" at bounding box center [495, 295] width 38 height 6
type input "Company AQA"
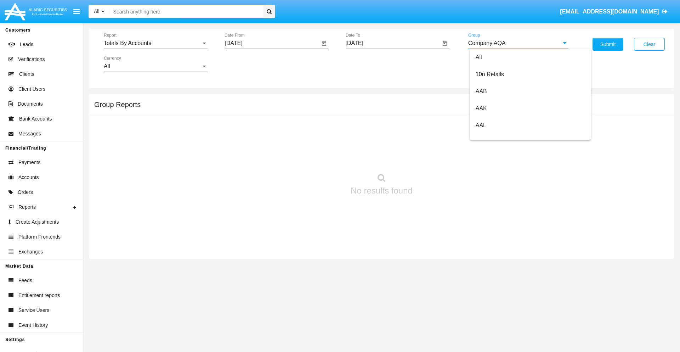
scroll to position [0, 0]
click at [608, 44] on button "Submit" at bounding box center [608, 44] width 31 height 13
click at [156, 43] on span "Report" at bounding box center [152, 43] width 97 height 6
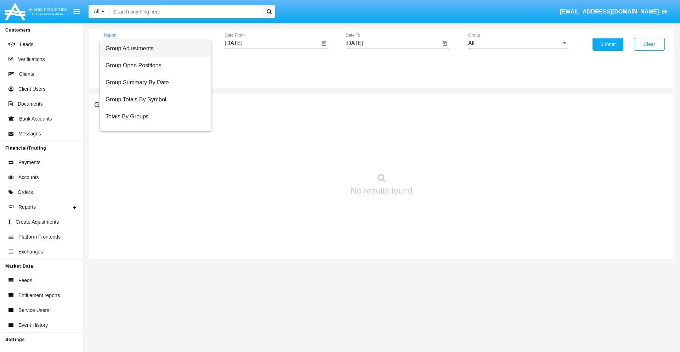
click at [153, 49] on span "Group Adjustments" at bounding box center [156, 48] width 100 height 17
click at [272, 43] on input "[DATE]" at bounding box center [272, 43] width 95 height 6
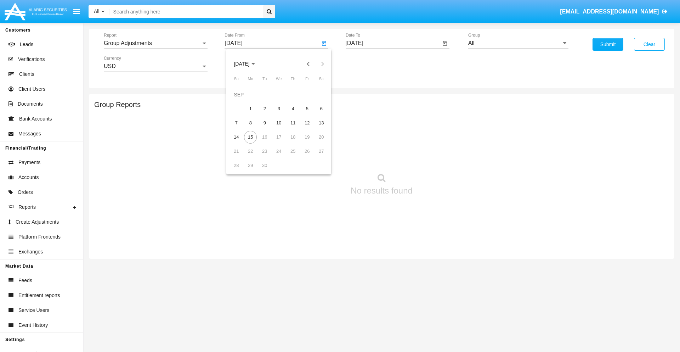
click at [248, 64] on span "[DATE]" at bounding box center [242, 64] width 16 height 6
click at [316, 157] on div "2025" at bounding box center [316, 156] width 22 height 13
click at [266, 114] on div "JUN" at bounding box center [266, 114] width 22 height 13
click at [236, 137] on div "15" at bounding box center [236, 137] width 13 height 13
type input "06/15/25"
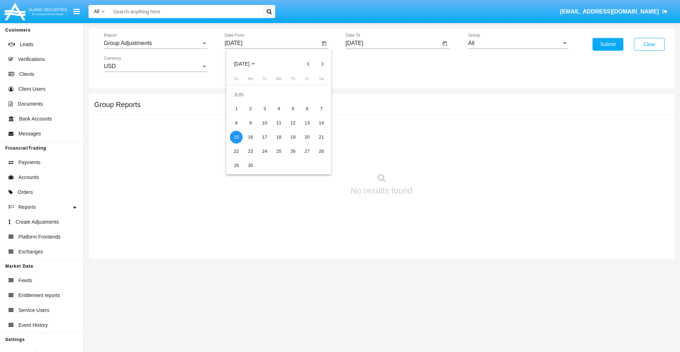
click at [393, 43] on input "[DATE]" at bounding box center [393, 43] width 95 height 6
click at [368, 64] on span "SEP 2025" at bounding box center [363, 64] width 16 height 6
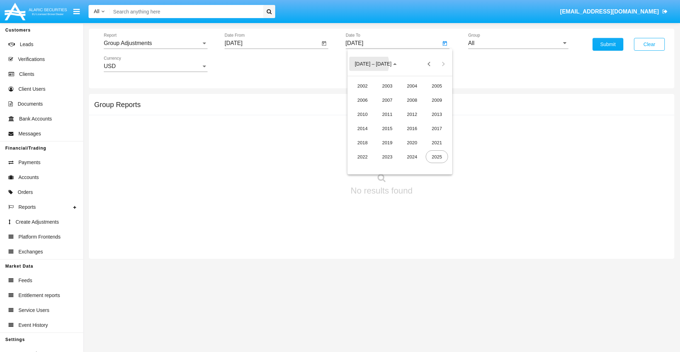
click at [437, 157] on div "2025" at bounding box center [437, 156] width 22 height 13
click at [362, 128] on div "SEP" at bounding box center [362, 128] width 22 height 13
click at [371, 137] on div "15" at bounding box center [371, 137] width 13 height 13
type input "09/15/25"
click at [518, 43] on input "All" at bounding box center [518, 43] width 100 height 6
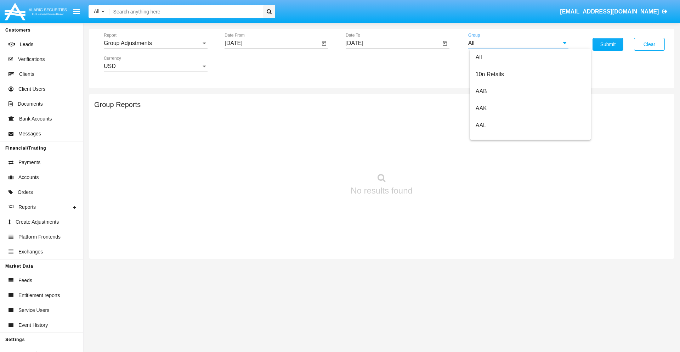
click at [494, 292] on span "Company AQA" at bounding box center [495, 295] width 38 height 6
type input "Company AQA"
click at [608, 44] on button "Submit" at bounding box center [608, 44] width 31 height 13
click at [156, 43] on span "Report" at bounding box center [152, 43] width 97 height 6
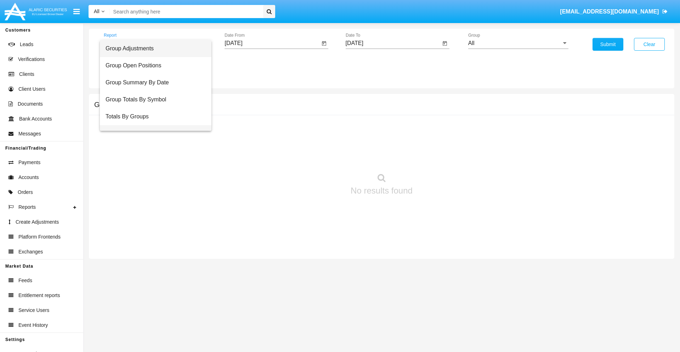
click at [153, 125] on span "Group Fees By Destination" at bounding box center [156, 133] width 100 height 17
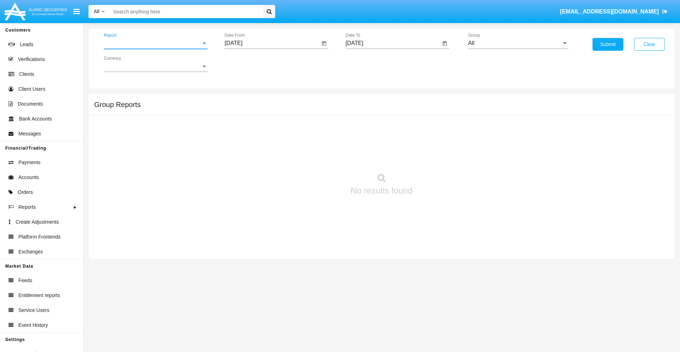
scroll to position [11, 0]
click at [272, 43] on input "[DATE]" at bounding box center [272, 43] width 95 height 6
click at [248, 64] on span "[DATE]" at bounding box center [242, 64] width 16 height 6
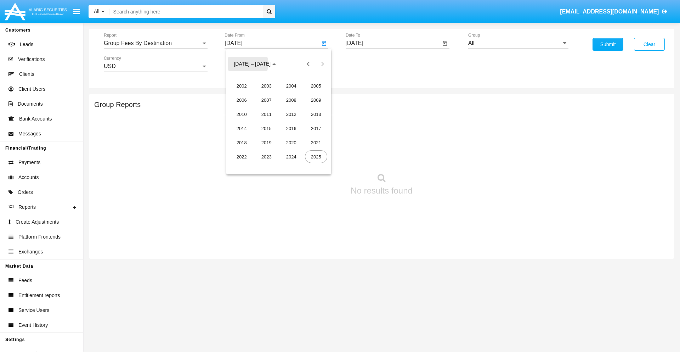
click at [316, 157] on div "2025" at bounding box center [316, 156] width 22 height 13
click at [291, 114] on div "[DATE]" at bounding box center [291, 114] width 22 height 13
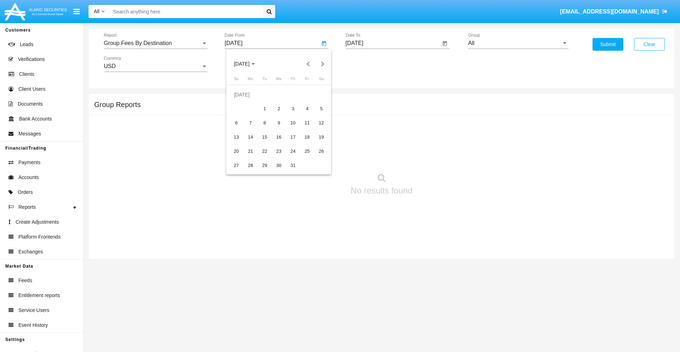
click at [265, 137] on div "15" at bounding box center [264, 137] width 13 height 13
type input "[DATE]"
click at [393, 43] on input "[DATE]" at bounding box center [393, 43] width 95 height 6
click at [368, 64] on span "[DATE]" at bounding box center [363, 64] width 16 height 6
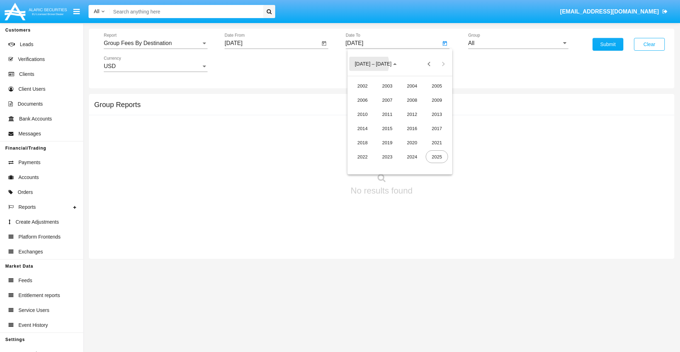
click at [437, 157] on div "2025" at bounding box center [437, 156] width 22 height 13
click at [362, 128] on div "SEP" at bounding box center [362, 128] width 22 height 13
click at [371, 137] on div "15" at bounding box center [371, 137] width 13 height 13
type input "[DATE]"
click at [518, 43] on input "All" at bounding box center [518, 43] width 100 height 6
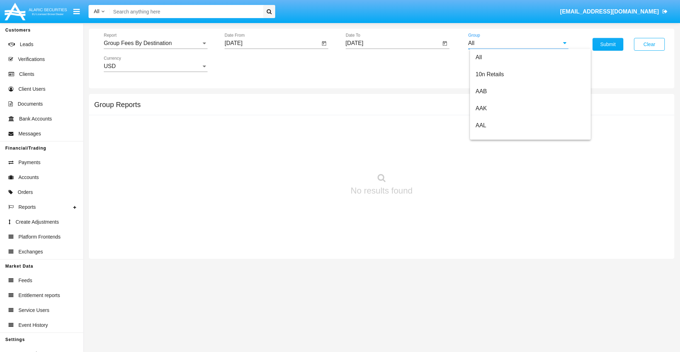
scroll to position [380, 0]
click at [498, 136] on span "Hammer Web Lite" at bounding box center [499, 137] width 46 height 6
type input "Hammer Web Lite"
click at [608, 44] on button "Submit" at bounding box center [608, 44] width 31 height 13
click at [156, 43] on span "Report" at bounding box center [152, 43] width 97 height 6
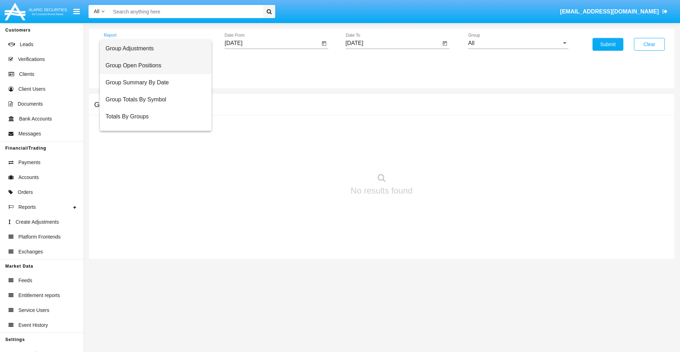
click at [153, 66] on span "Group Open Positions" at bounding box center [156, 65] width 100 height 17
click at [272, 43] on input "[DATE]" at bounding box center [272, 43] width 95 height 6
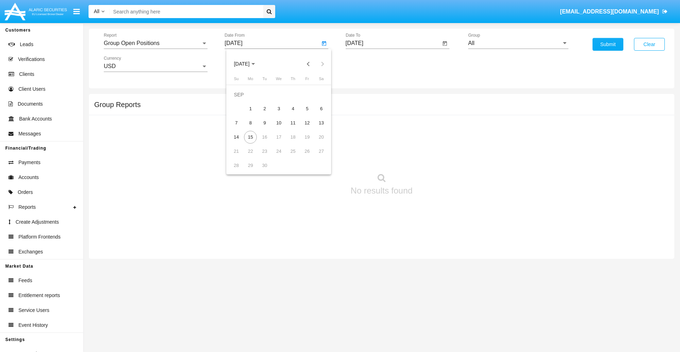
click at [248, 64] on span "[DATE]" at bounding box center [242, 64] width 16 height 6
click at [316, 157] on div "2025" at bounding box center [316, 156] width 22 height 13
click at [316, 114] on div "AUG" at bounding box center [316, 114] width 22 height 13
click at [307, 123] on div "15" at bounding box center [307, 123] width 13 height 13
type input "[DATE]"
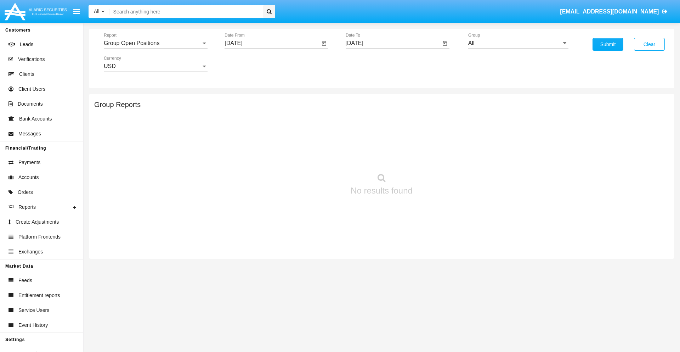
click at [393, 43] on input "[DATE]" at bounding box center [393, 43] width 95 height 6
click at [368, 64] on span "[DATE]" at bounding box center [363, 64] width 16 height 6
click at [437, 157] on div "2025" at bounding box center [437, 156] width 22 height 13
click at [362, 128] on div "SEP" at bounding box center [362, 128] width 22 height 13
click at [371, 137] on div "15" at bounding box center [371, 137] width 13 height 13
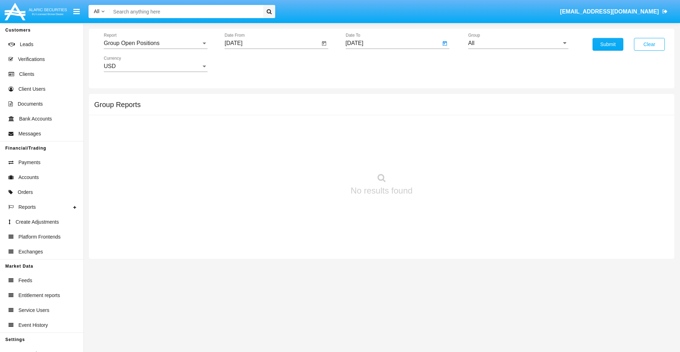
type input "[DATE]"
click at [518, 43] on input "All" at bounding box center [518, 43] width 100 height 6
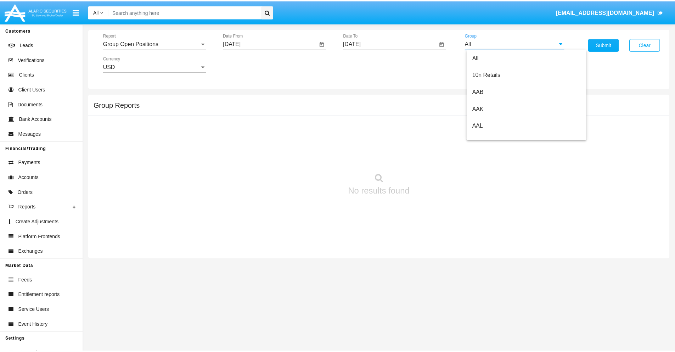
scroll to position [380, 0]
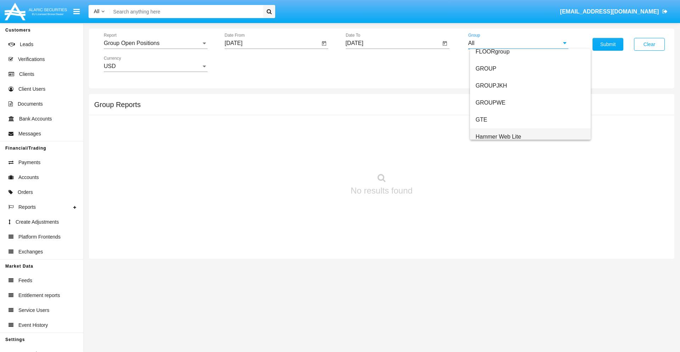
click at [498, 136] on span "Hammer Web Lite" at bounding box center [499, 137] width 46 height 6
type input "Hammer Web Lite"
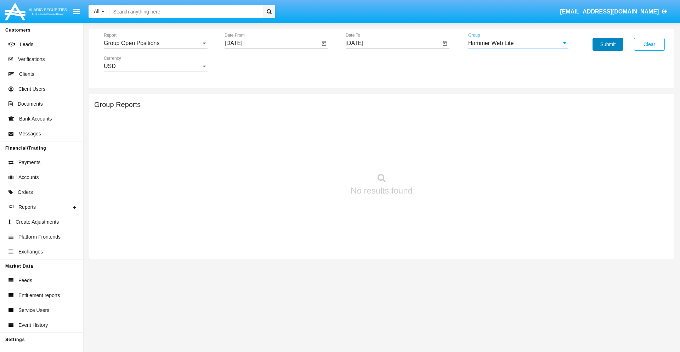
click at [608, 44] on button "Submit" at bounding box center [608, 44] width 31 height 13
click at [156, 43] on span "Report" at bounding box center [152, 43] width 97 height 6
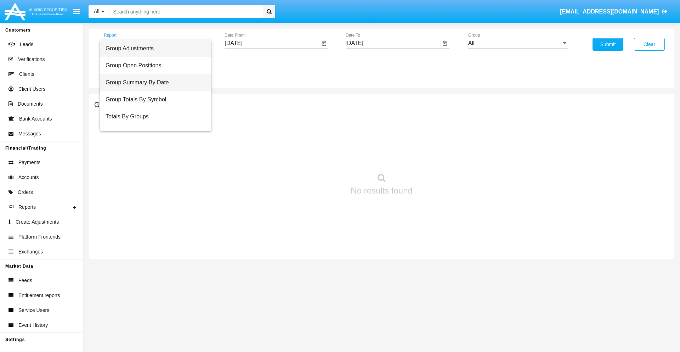
click at [153, 83] on span "Group Summary By Date" at bounding box center [156, 82] width 100 height 17
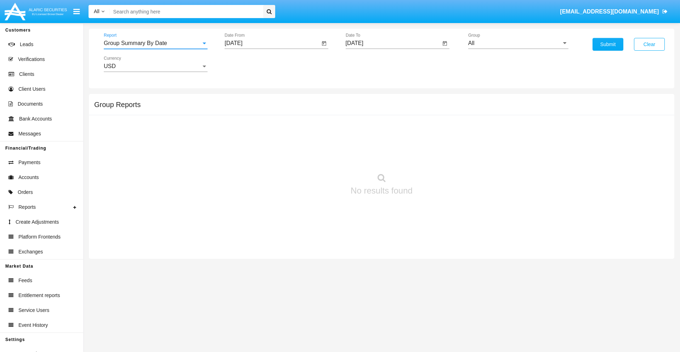
click at [272, 43] on input "[DATE]" at bounding box center [272, 43] width 95 height 6
click at [248, 64] on span "[DATE]" at bounding box center [242, 64] width 16 height 6
click at [316, 157] on div "2025" at bounding box center [316, 156] width 22 height 13
click at [316, 114] on div "AUG" at bounding box center [316, 114] width 22 height 13
click at [307, 123] on div "15" at bounding box center [307, 123] width 13 height 13
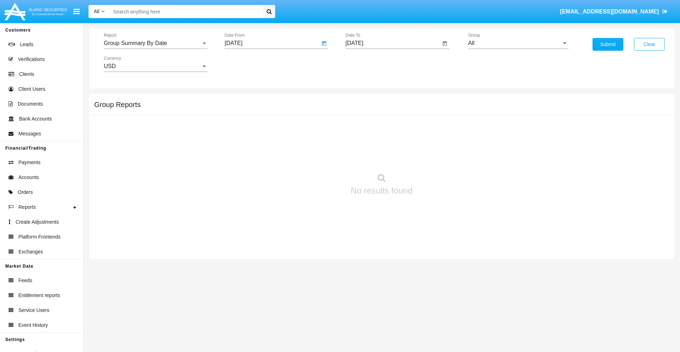
type input "[DATE]"
click at [393, 43] on input "[DATE]" at bounding box center [393, 43] width 95 height 6
click at [368, 64] on span "[DATE]" at bounding box center [363, 64] width 16 height 6
click at [437, 157] on div "2025" at bounding box center [437, 156] width 22 height 13
click at [362, 128] on div "SEP" at bounding box center [362, 128] width 22 height 13
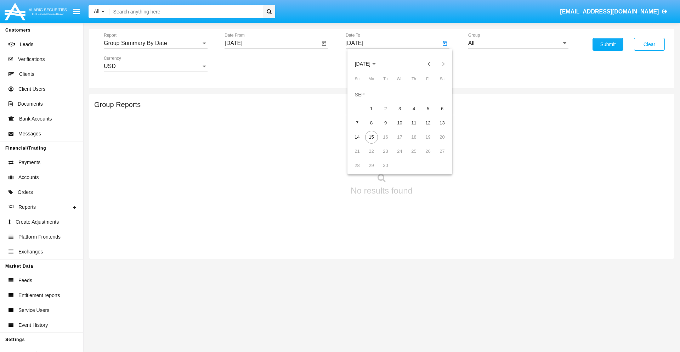
click at [371, 137] on div "15" at bounding box center [371, 137] width 13 height 13
type input "[DATE]"
click at [518, 43] on input "All" at bounding box center [518, 43] width 100 height 6
type input "Hammer Web Lite"
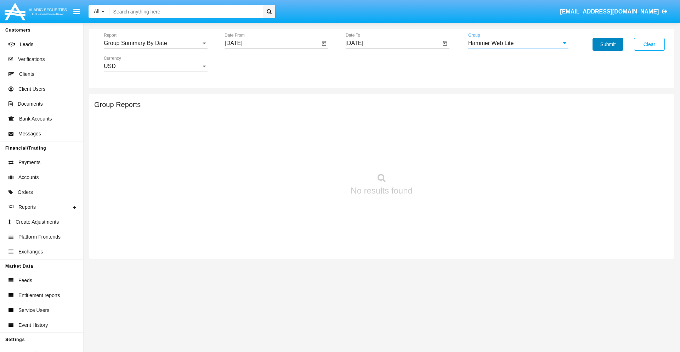
click at [608, 44] on button "Submit" at bounding box center [608, 44] width 31 height 13
click at [156, 43] on span "Report" at bounding box center [152, 43] width 97 height 6
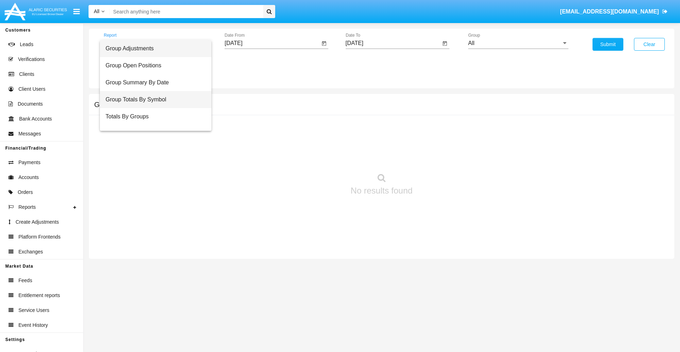
click at [153, 100] on span "Group Totals By Symbol" at bounding box center [156, 99] width 100 height 17
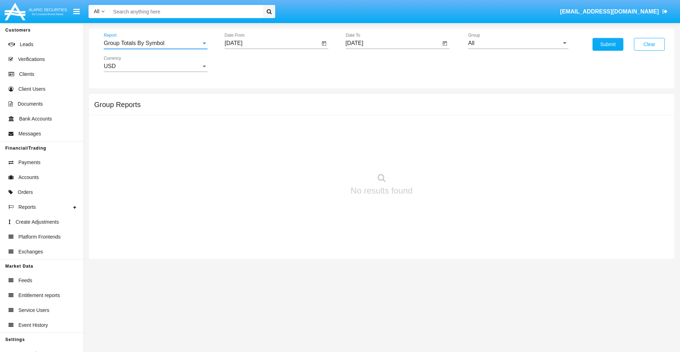
click at [272, 43] on input "[DATE]" at bounding box center [272, 43] width 95 height 6
click at [248, 64] on span "[DATE]" at bounding box center [242, 64] width 16 height 6
click at [316, 157] on div "2025" at bounding box center [316, 156] width 22 height 13
click at [316, 114] on div "AUG" at bounding box center [316, 114] width 22 height 13
click at [307, 123] on div "15" at bounding box center [307, 123] width 13 height 13
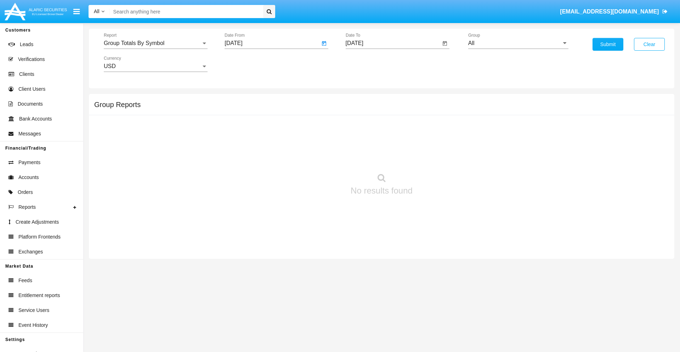
type input "[DATE]"
click at [393, 43] on input "[DATE]" at bounding box center [393, 43] width 95 height 6
click at [368, 64] on span "[DATE]" at bounding box center [363, 64] width 16 height 6
click at [437, 157] on div "2025" at bounding box center [437, 156] width 22 height 13
click at [362, 128] on div "SEP" at bounding box center [362, 128] width 22 height 13
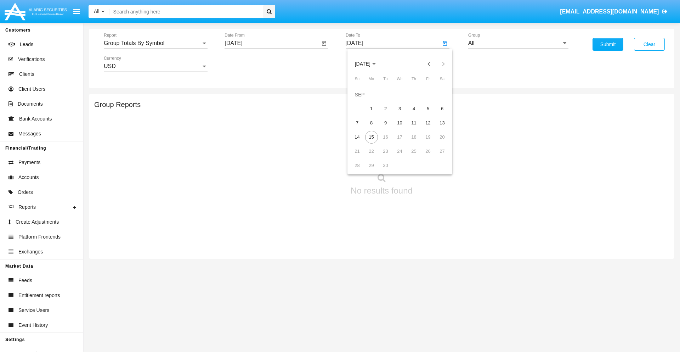
click at [371, 137] on div "15" at bounding box center [371, 137] width 13 height 13
type input "[DATE]"
click at [518, 43] on input "All" at bounding box center [518, 43] width 100 height 6
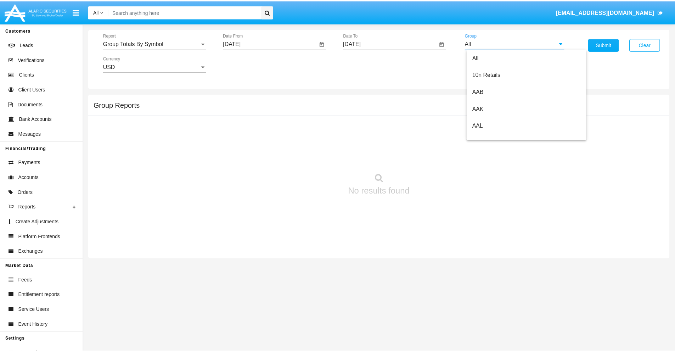
scroll to position [380, 0]
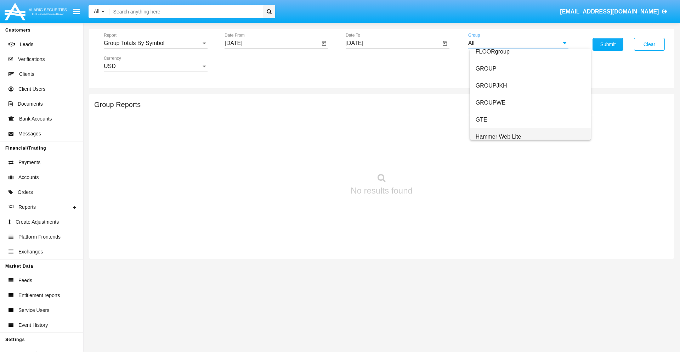
click at [498, 136] on span "Hammer Web Lite" at bounding box center [499, 137] width 46 height 6
type input "Hammer Web Lite"
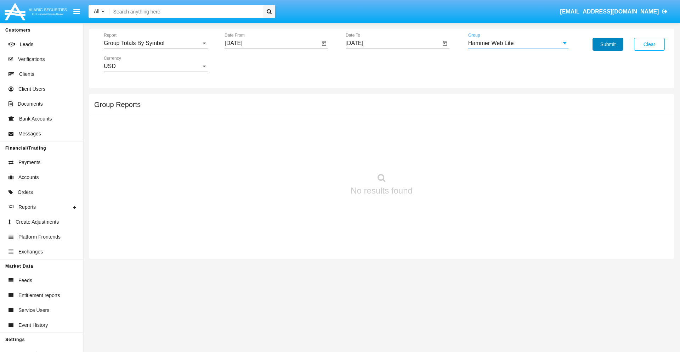
click at [608, 44] on button "Submit" at bounding box center [608, 44] width 31 height 13
click span "Report"
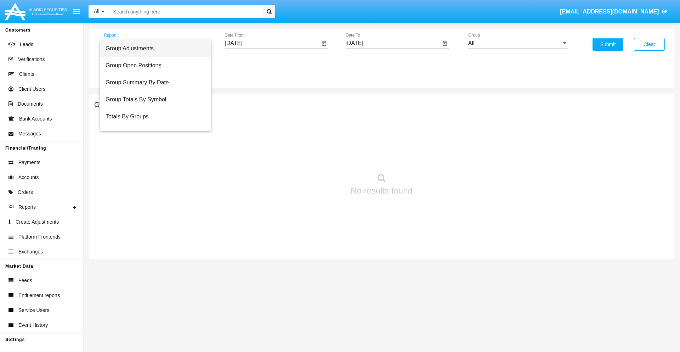
scroll to position [28, 0]
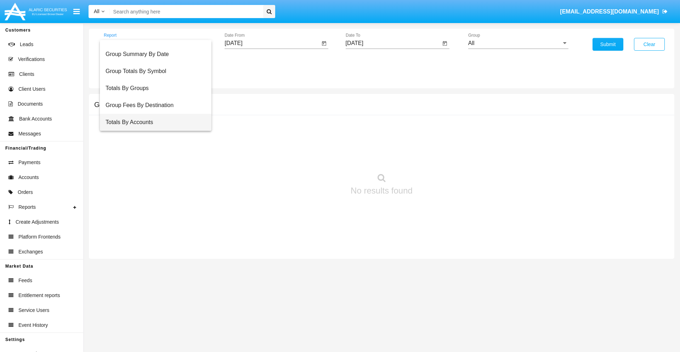
click span "Totals By Accounts"
click input "[DATE]"
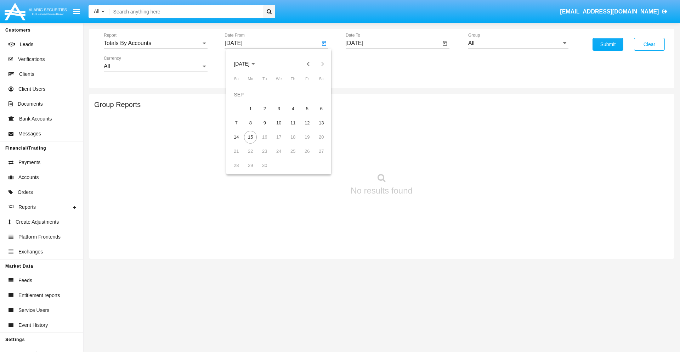
click span "[DATE]"
click div "2025"
click div "AUG"
click div "31"
type input "[DATE]"
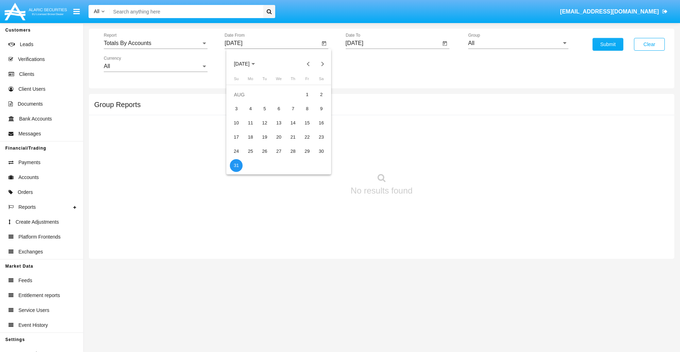
click input "[DATE]"
click span "[DATE]"
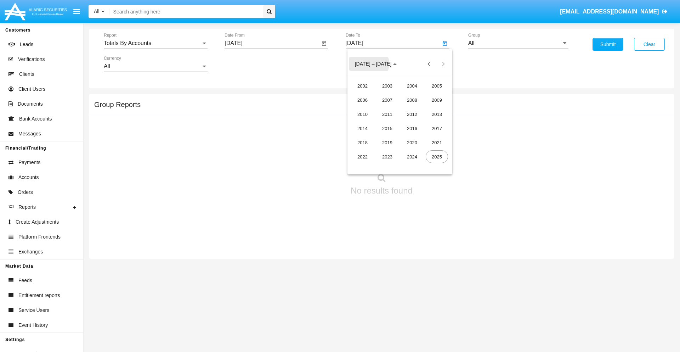
click div "2025"
click div "SEP"
click div "15"
type input "[DATE]"
click input "All"
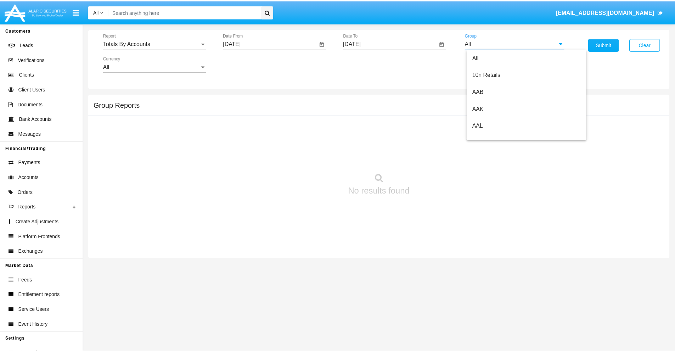
scroll to position [380, 0]
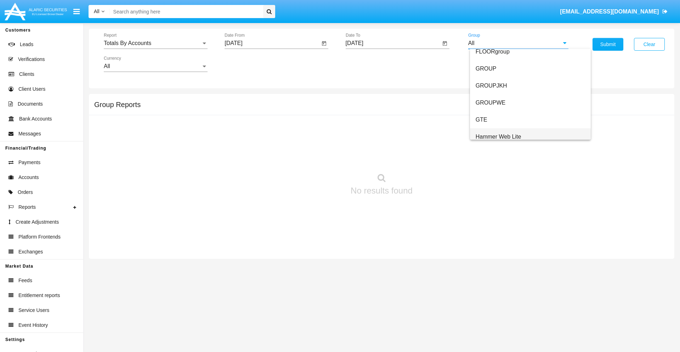
click span "Hammer Web Lite"
type input "Hammer Web Lite"
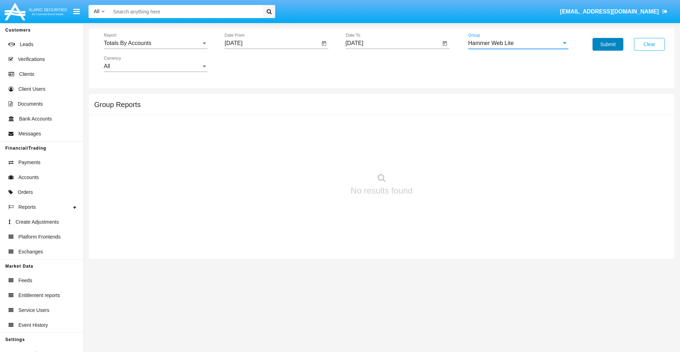
click button "Submit"
click at [156, 43] on span "Report" at bounding box center [152, 43] width 97 height 6
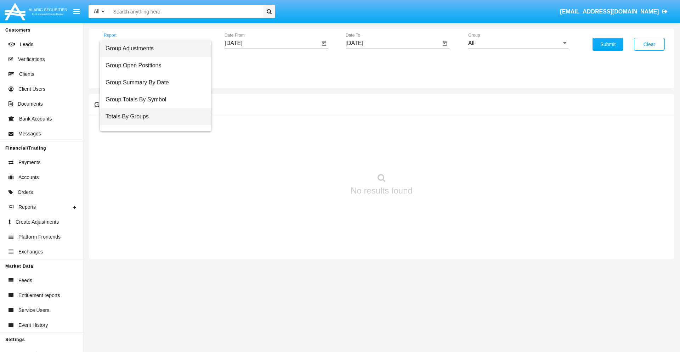
click at [153, 117] on span "Totals By Groups" at bounding box center [156, 116] width 100 height 17
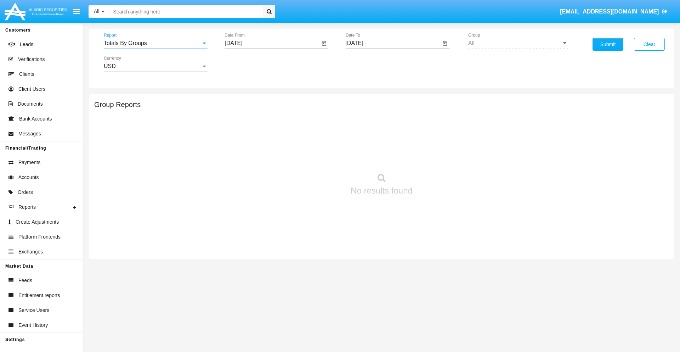
click at [272, 43] on input "[DATE]" at bounding box center [272, 43] width 95 height 6
click at [248, 64] on span "[DATE]" at bounding box center [242, 64] width 16 height 6
click at [316, 157] on div "2025" at bounding box center [316, 156] width 22 height 13
click at [316, 114] on div "AUG" at bounding box center [316, 114] width 22 height 13
click at [236, 165] on div "31" at bounding box center [236, 165] width 13 height 13
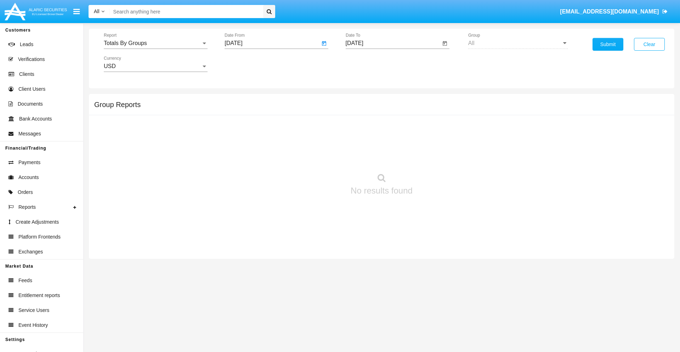
type input "[DATE]"
click at [393, 43] on input "[DATE]" at bounding box center [393, 43] width 95 height 6
click at [368, 64] on span "[DATE]" at bounding box center [363, 64] width 16 height 6
click at [437, 157] on div "2025" at bounding box center [437, 156] width 22 height 13
click at [362, 128] on div "SEP" at bounding box center [362, 128] width 22 height 13
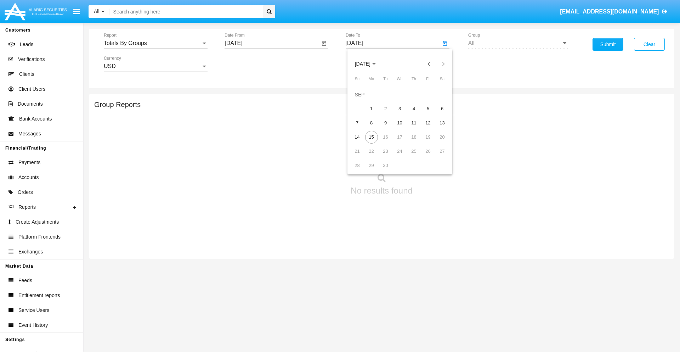
click at [371, 137] on div "15" at bounding box center [371, 137] width 13 height 13
type input "[DATE]"
click at [608, 44] on button "Submit" at bounding box center [608, 44] width 31 height 13
click at [156, 43] on span "Report" at bounding box center [152, 43] width 97 height 6
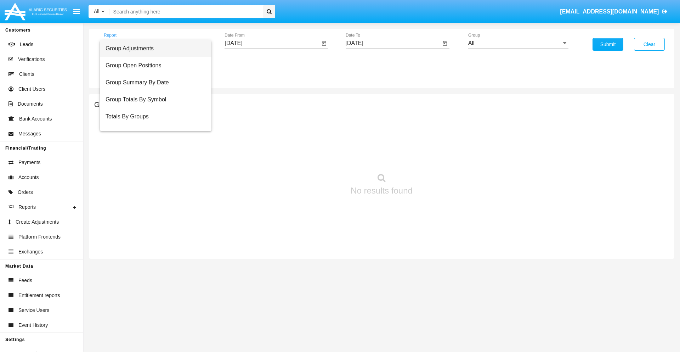
click at [153, 49] on span "Group Adjustments" at bounding box center [156, 48] width 100 height 17
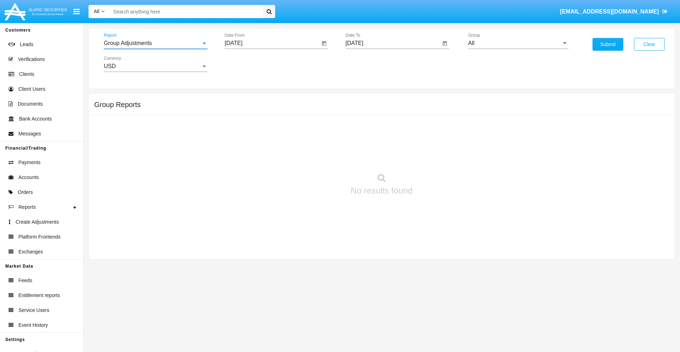
click at [518, 43] on input "All" at bounding box center [518, 43] width 100 height 6
click at [608, 44] on button "Submit" at bounding box center [608, 44] width 31 height 13
click at [156, 43] on span "Report" at bounding box center [152, 43] width 97 height 6
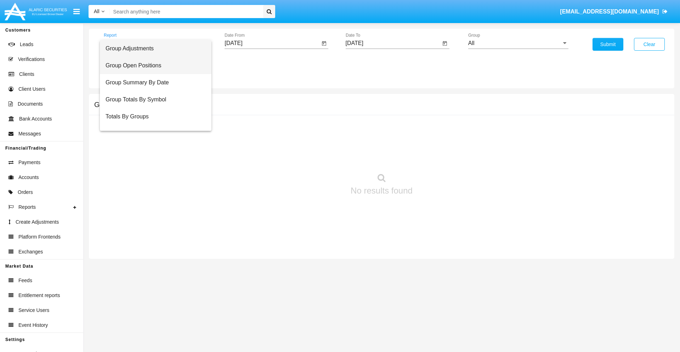
click at [153, 66] on span "Group Open Positions" at bounding box center [156, 65] width 100 height 17
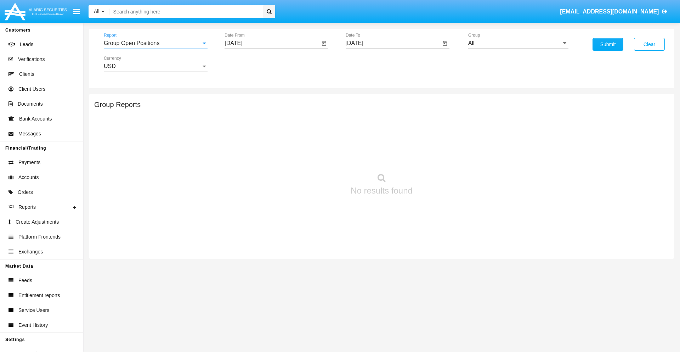
click at [518, 43] on input "All" at bounding box center [518, 43] width 100 height 6
click at [608, 44] on button "Submit" at bounding box center [608, 44] width 31 height 13
click at [156, 43] on span "Report" at bounding box center [152, 43] width 97 height 6
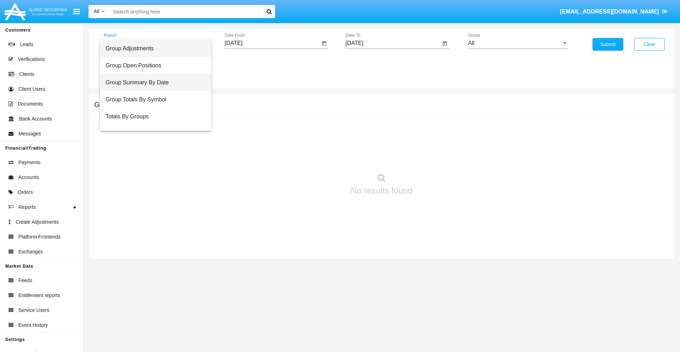
click at [153, 83] on span "Group Summary By Date" at bounding box center [156, 82] width 100 height 17
click at [518, 43] on input "All" at bounding box center [518, 43] width 100 height 6
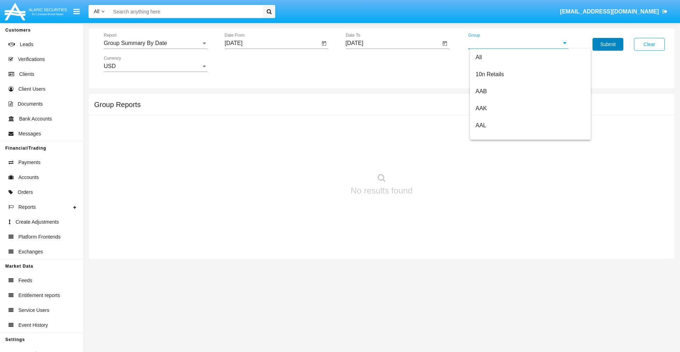
click at [608, 44] on button "Submit" at bounding box center [608, 44] width 31 height 13
click at [156, 43] on span "Report" at bounding box center [152, 43] width 97 height 6
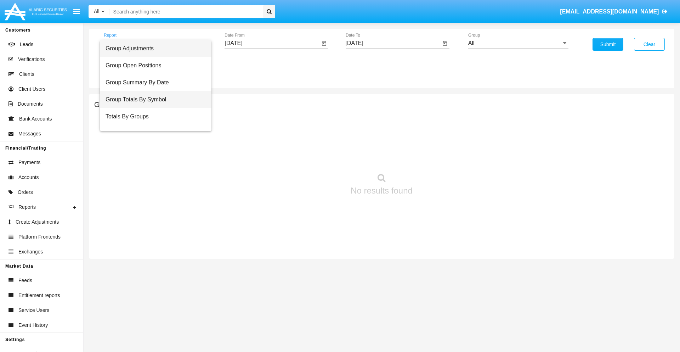
click at [153, 100] on span "Group Totals By Symbol" at bounding box center [156, 99] width 100 height 17
click at [518, 43] on input "All" at bounding box center [518, 43] width 100 height 6
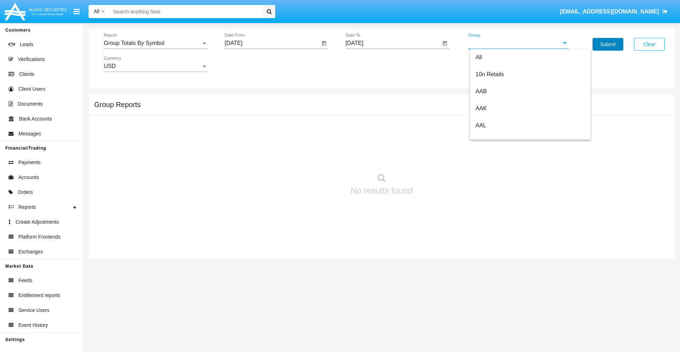
click at [608, 44] on button "Submit" at bounding box center [608, 44] width 31 height 13
click at [156, 43] on span "Report" at bounding box center [152, 43] width 97 height 6
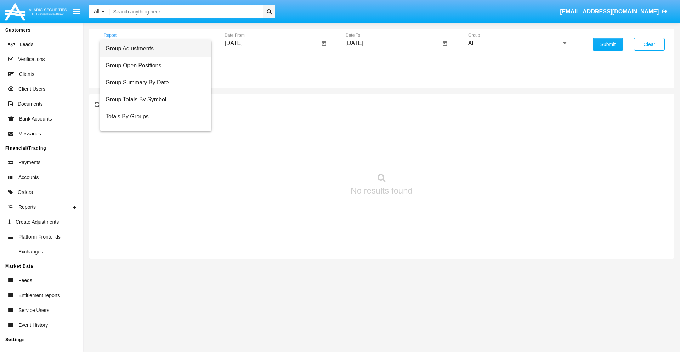
scroll to position [11, 0]
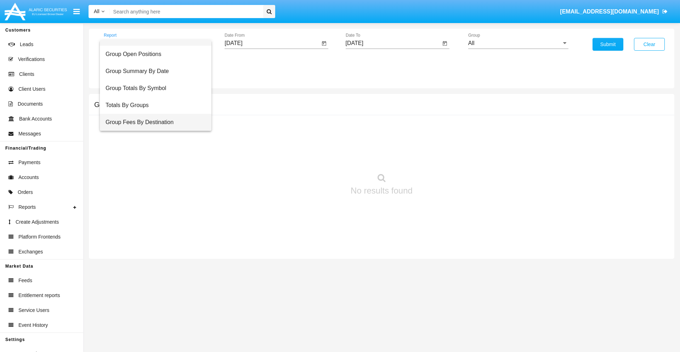
click at [153, 122] on span "Group Fees By Destination" at bounding box center [156, 122] width 100 height 17
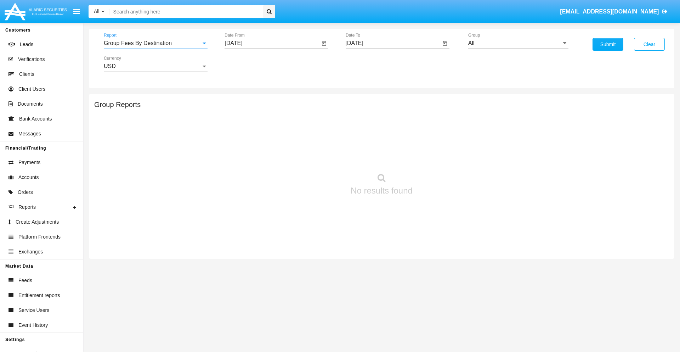
click at [518, 43] on input "All" at bounding box center [518, 43] width 100 height 6
click at [608, 44] on button "Submit" at bounding box center [608, 44] width 31 height 13
